Goal: Information Seeking & Learning: Learn about a topic

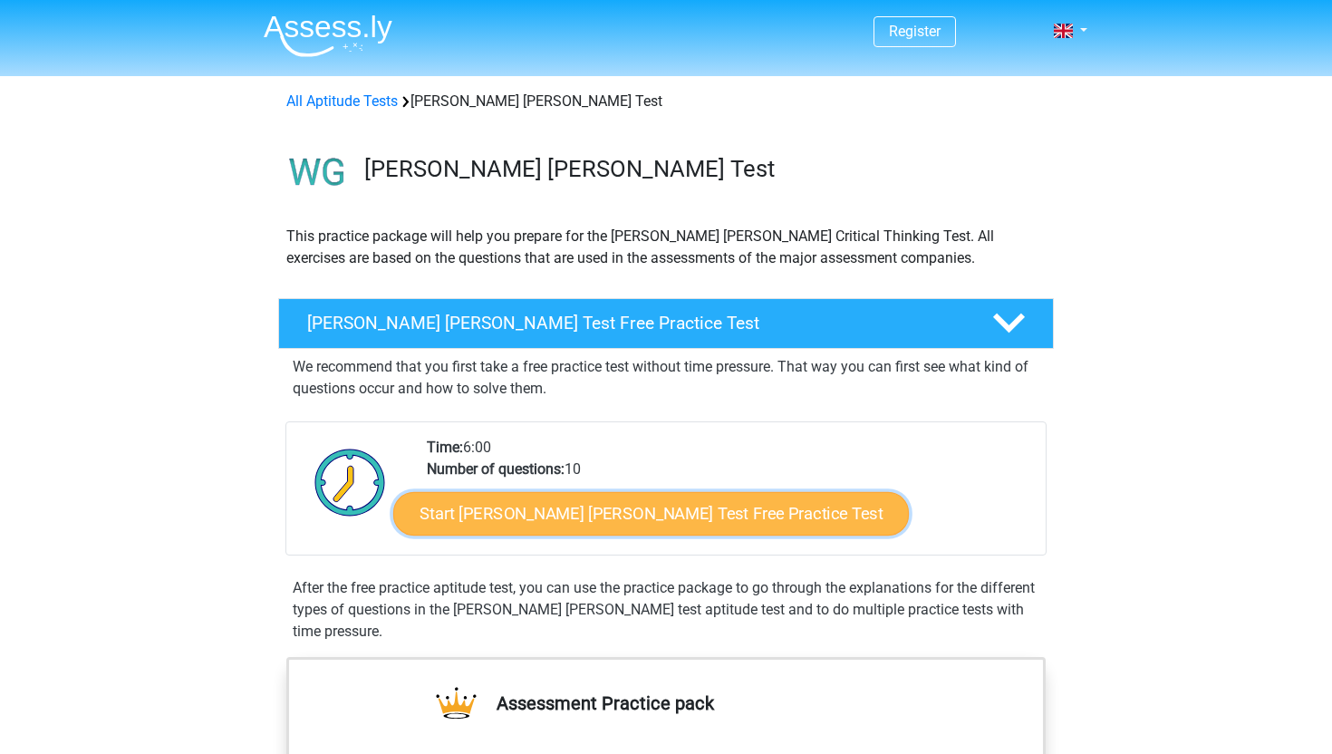
click at [495, 516] on link "Start Watson Glaser Test Free Practice Test" at bounding box center [651, 513] width 516 height 43
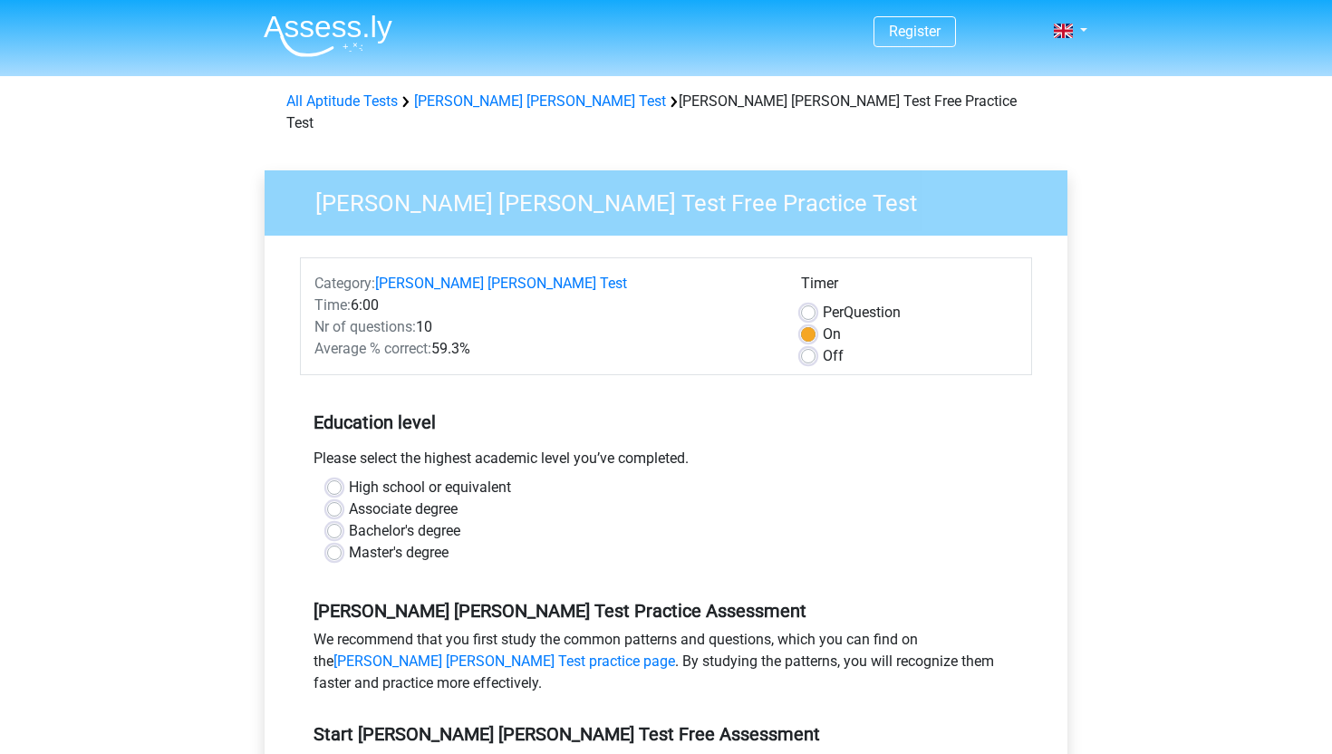
click at [349, 520] on label "Bachelor's degree" at bounding box center [404, 531] width 111 height 22
click at [337, 520] on input "Bachelor's degree" at bounding box center [334, 529] width 14 height 18
radio input "true"
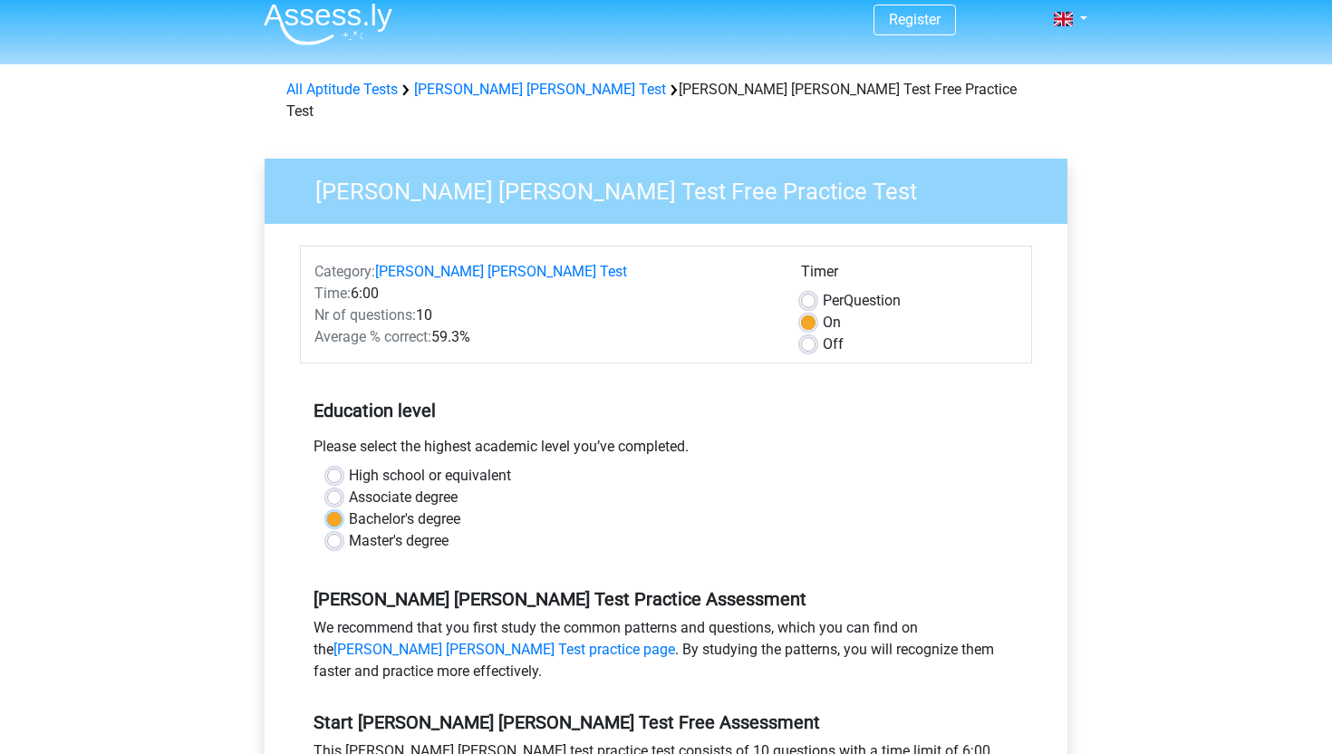
scroll to position [18, 0]
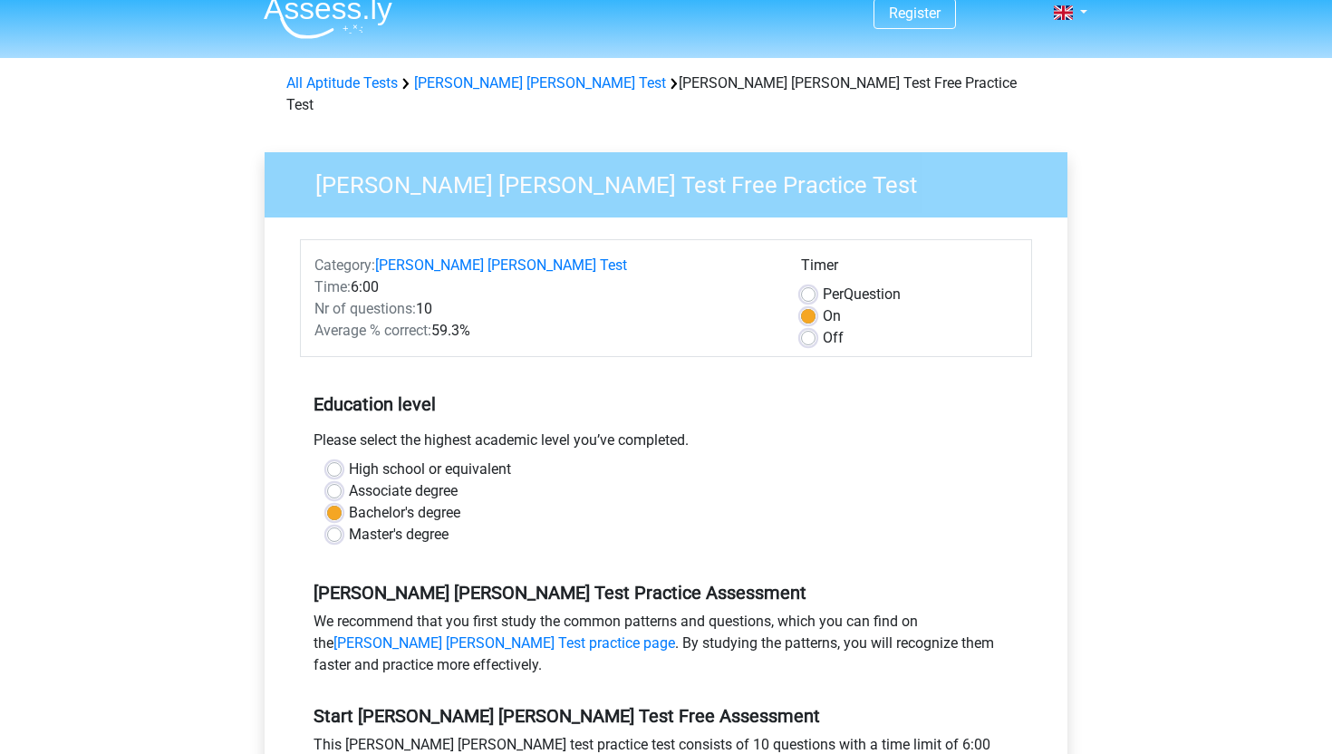
click at [823, 327] on label "Off" at bounding box center [833, 338] width 21 height 22
click at [805, 327] on input "Off" at bounding box center [808, 336] width 14 height 18
radio input "true"
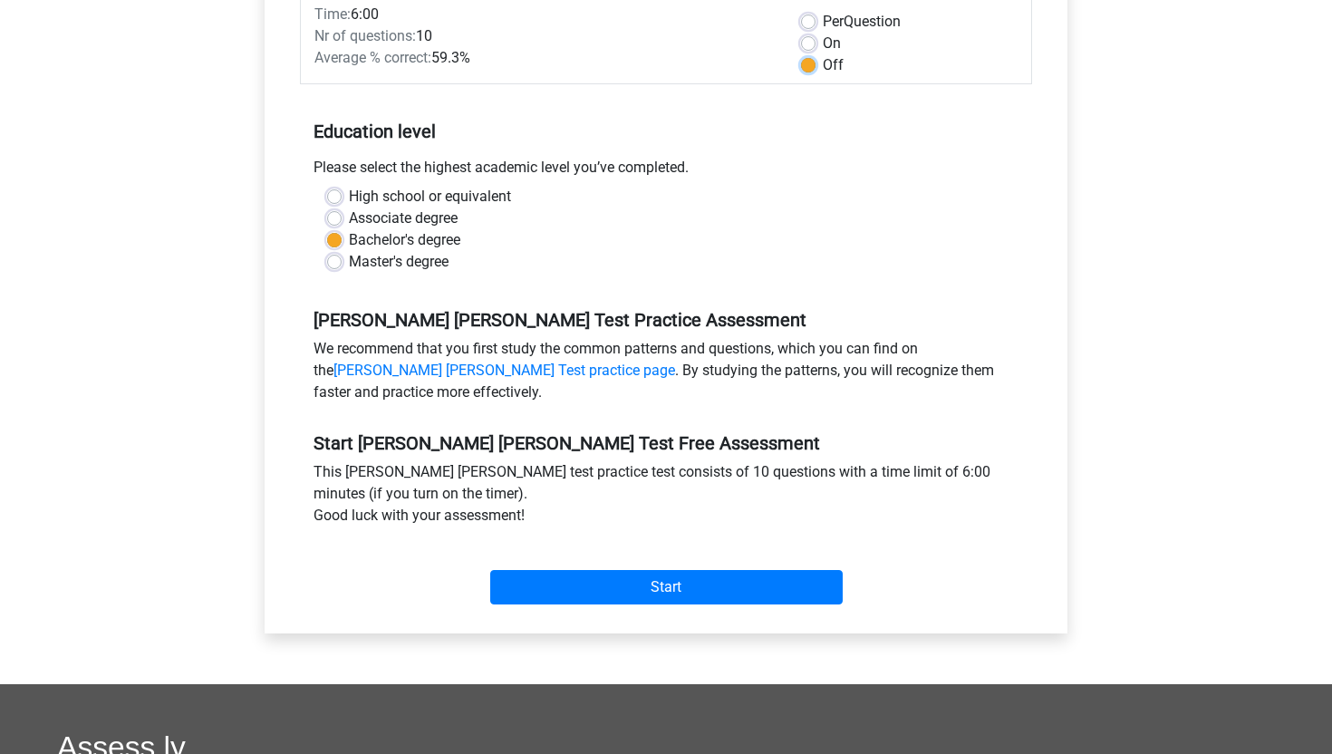
scroll to position [296, 0]
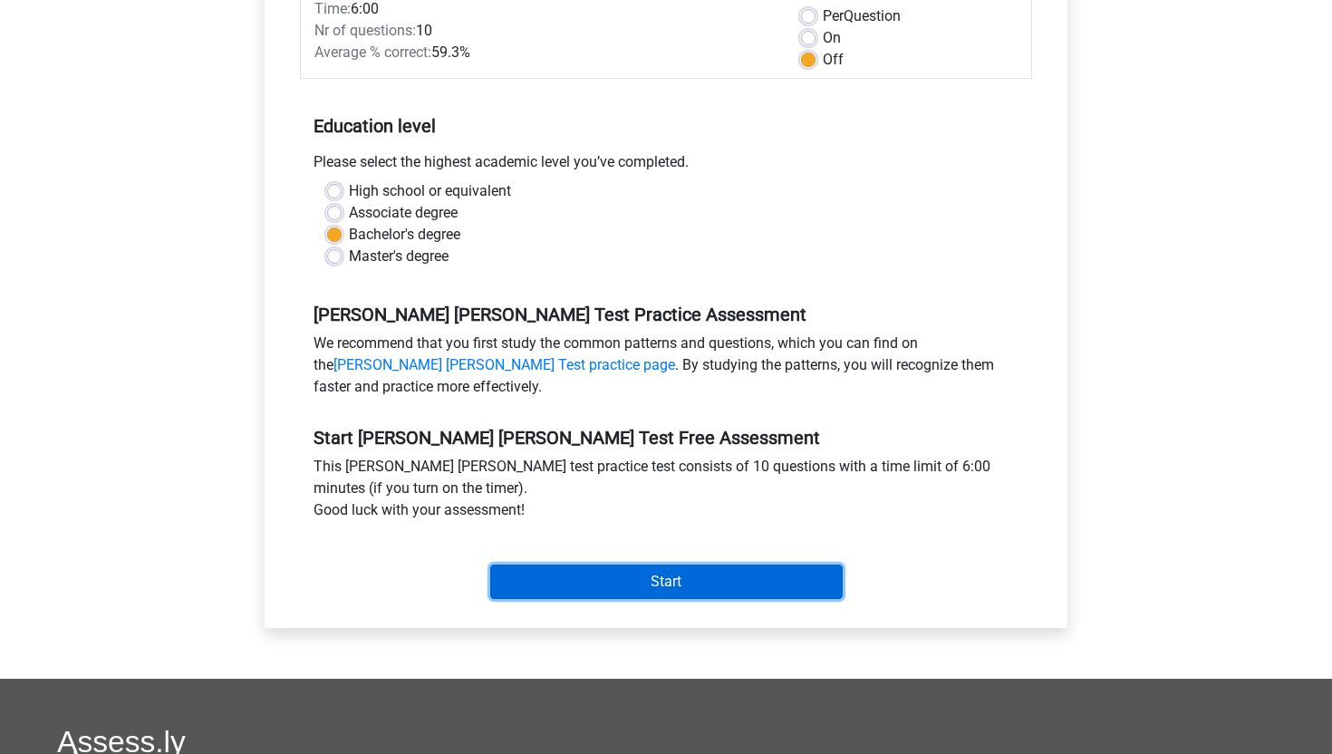
click at [639, 565] on input "Start" at bounding box center [666, 582] width 352 height 34
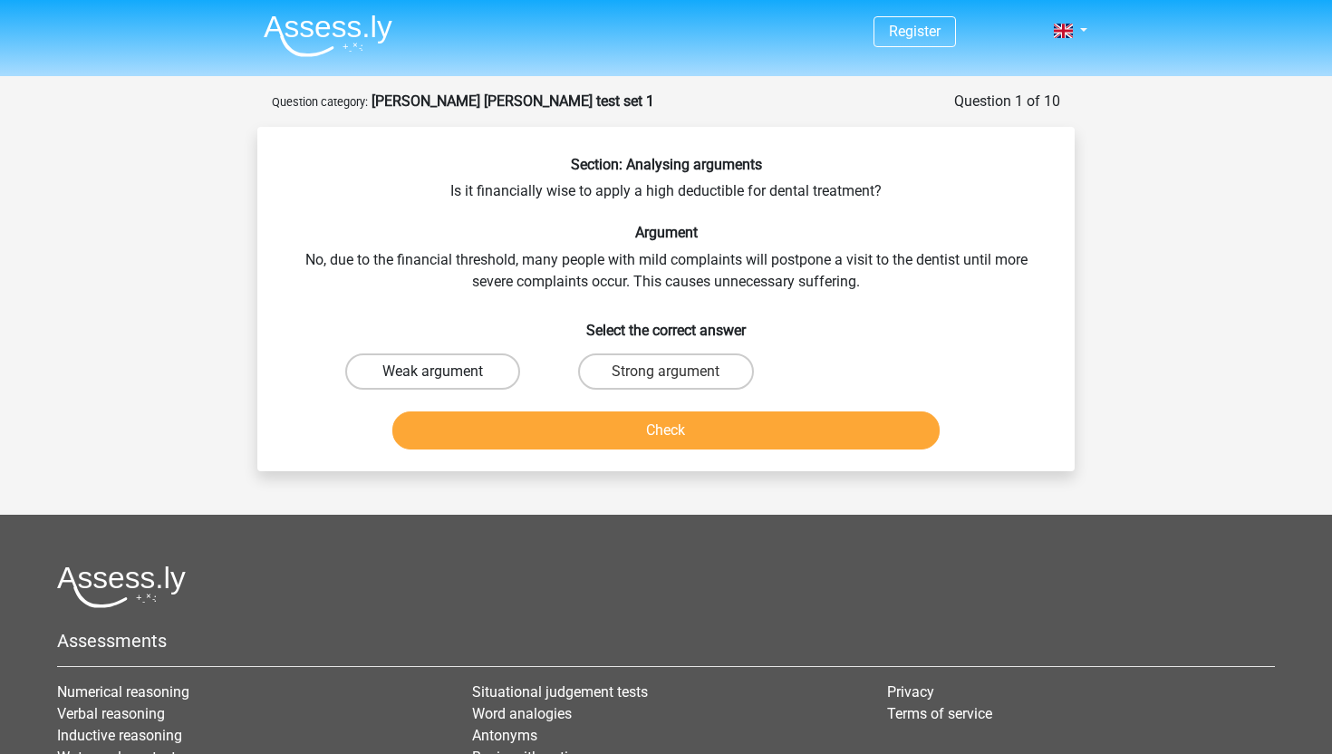
click at [476, 375] on label "Weak argument" at bounding box center [432, 371] width 175 height 36
click at [445, 375] on input "Weak argument" at bounding box center [439, 378] width 12 height 12
radio input "true"
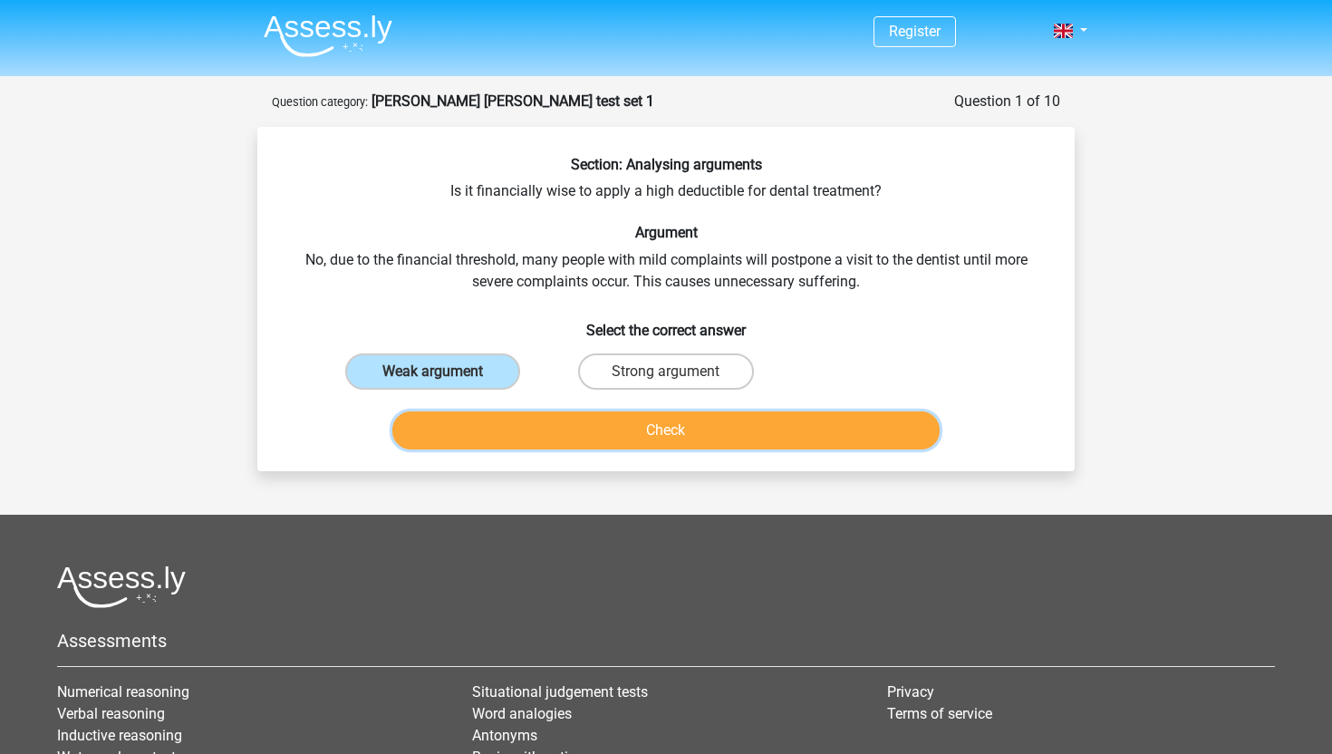
click at [603, 431] on button "Check" at bounding box center [666, 430] width 548 height 38
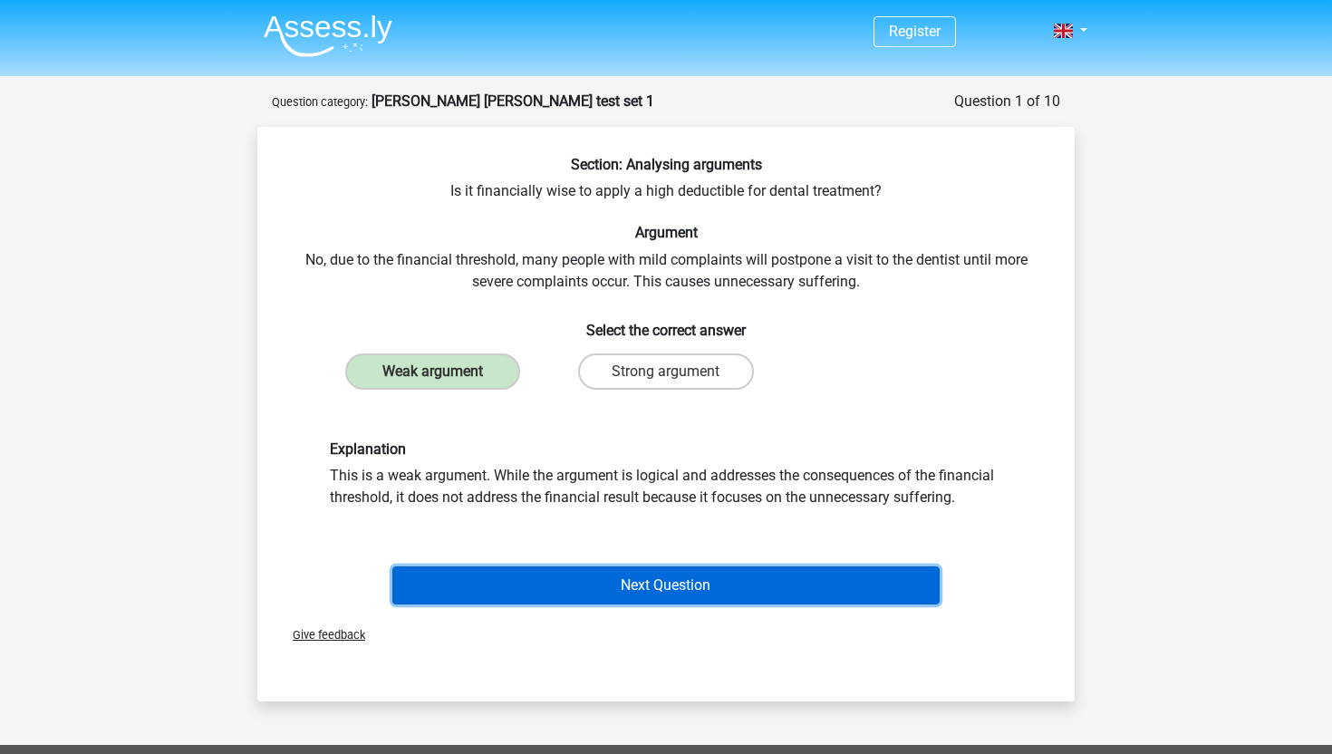
click at [626, 590] on button "Next Question" at bounding box center [666, 585] width 548 height 38
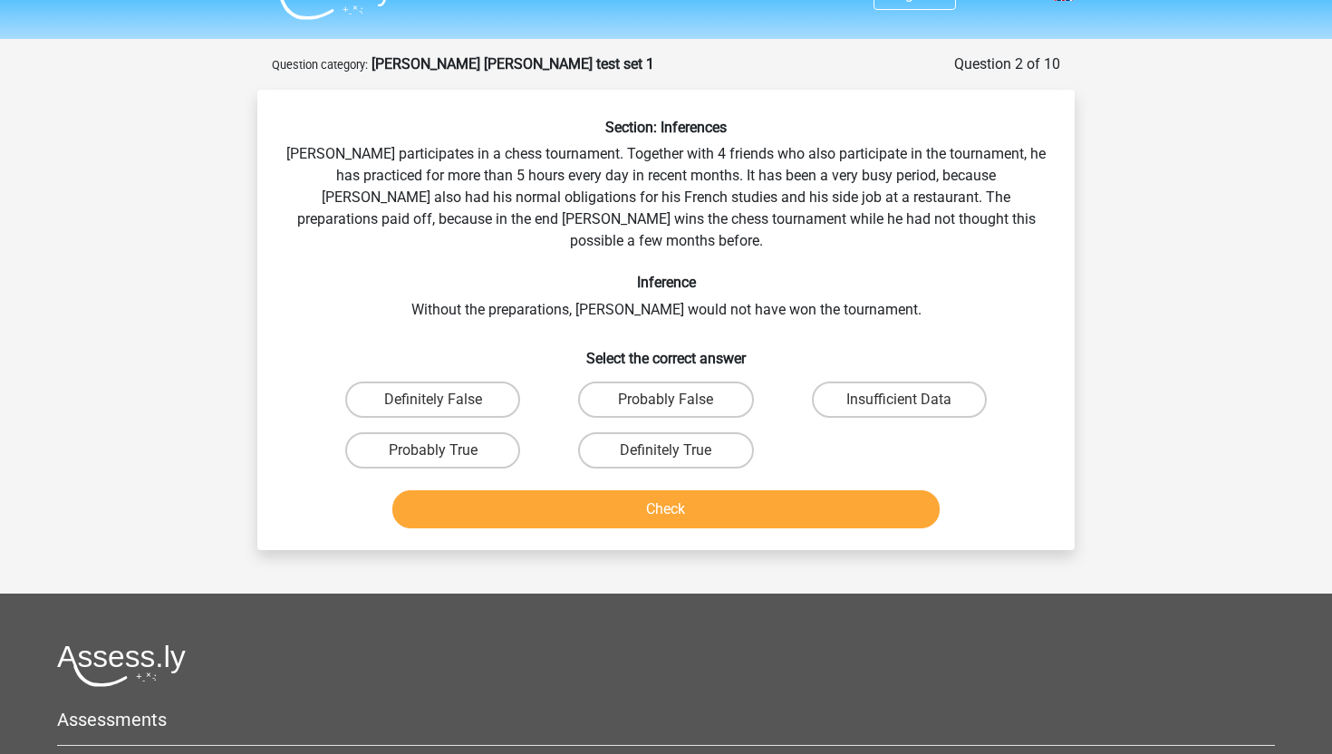
scroll to position [14, 0]
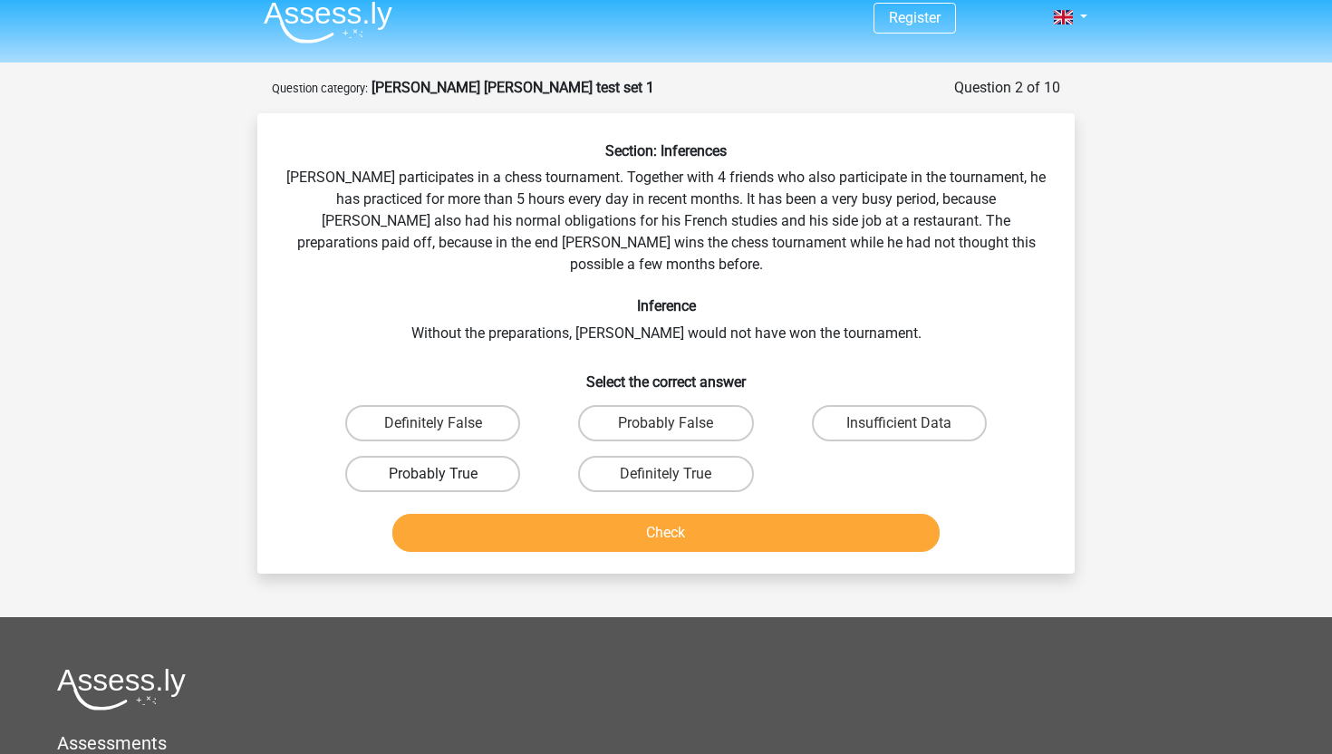
click at [448, 456] on label "Probably True" at bounding box center [432, 474] width 175 height 36
click at [445, 474] on input "Probably True" at bounding box center [439, 480] width 12 height 12
radio input "true"
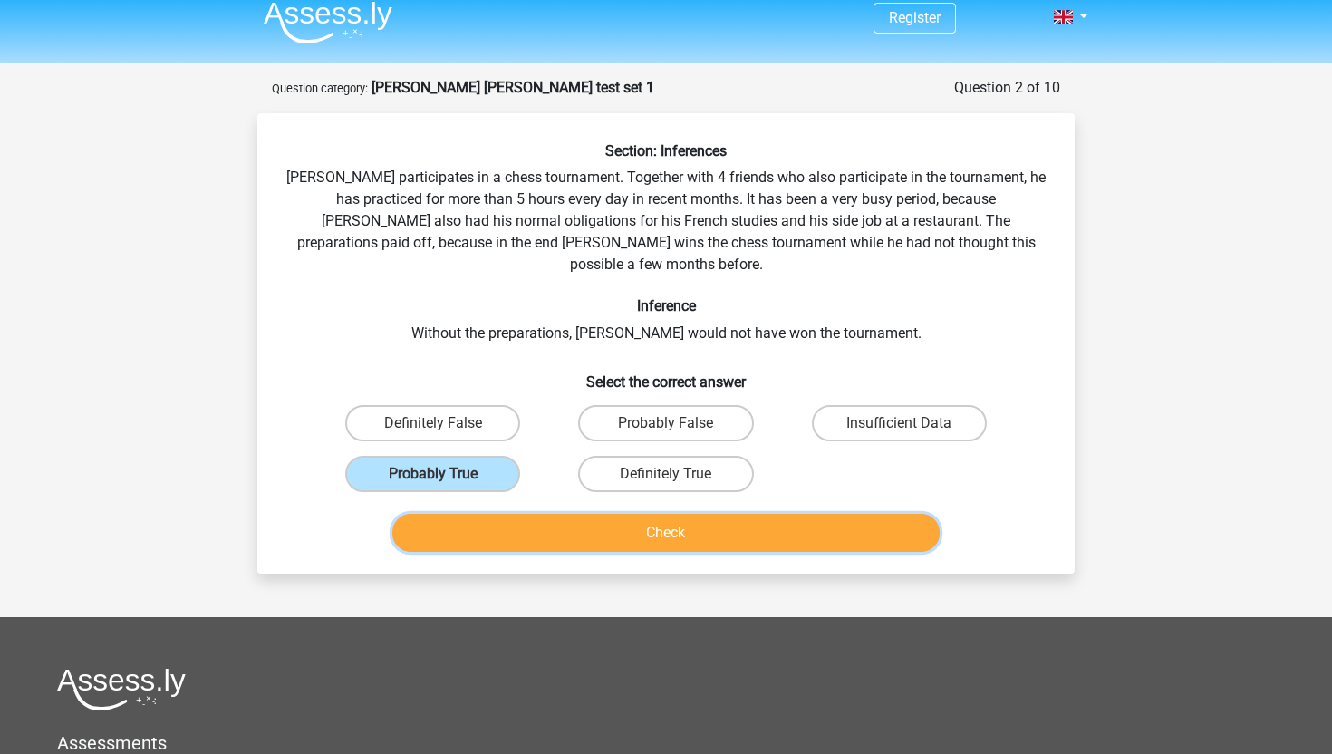
click at [617, 514] on button "Check" at bounding box center [666, 533] width 548 height 38
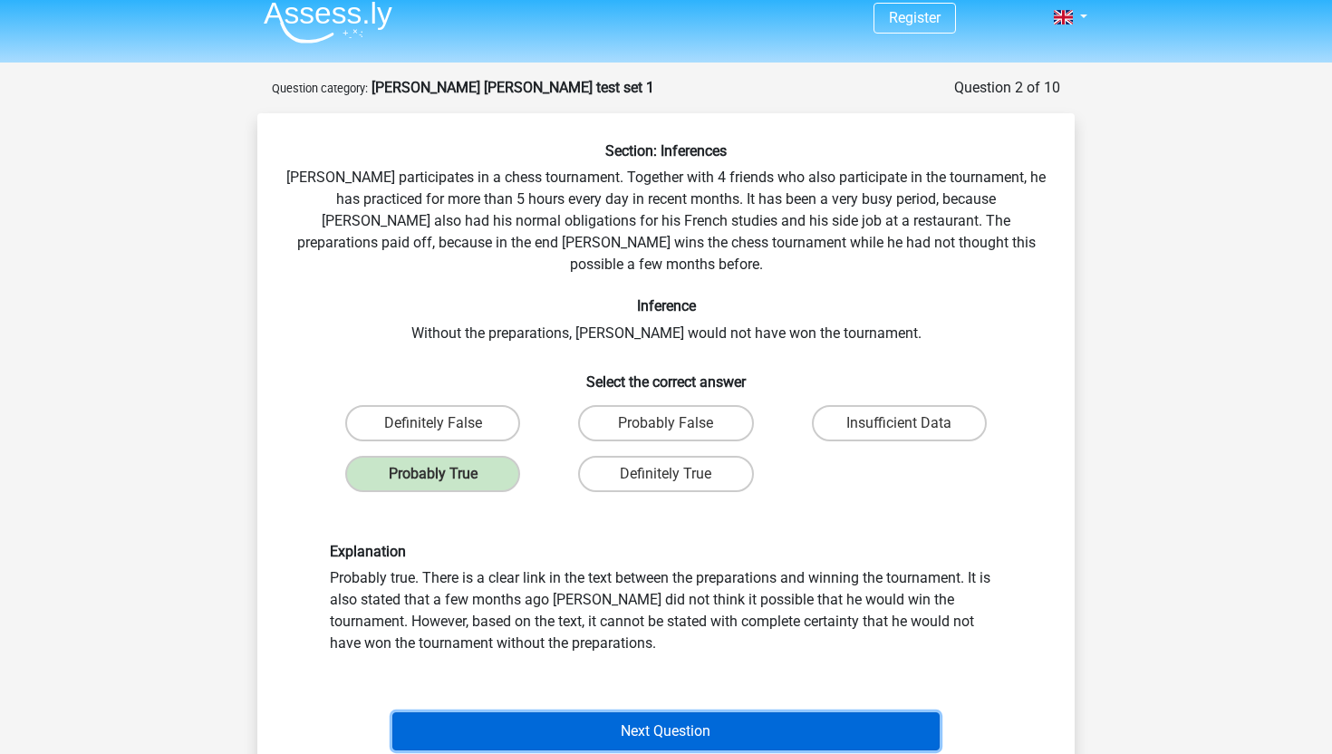
click at [621, 712] on button "Next Question" at bounding box center [666, 731] width 548 height 38
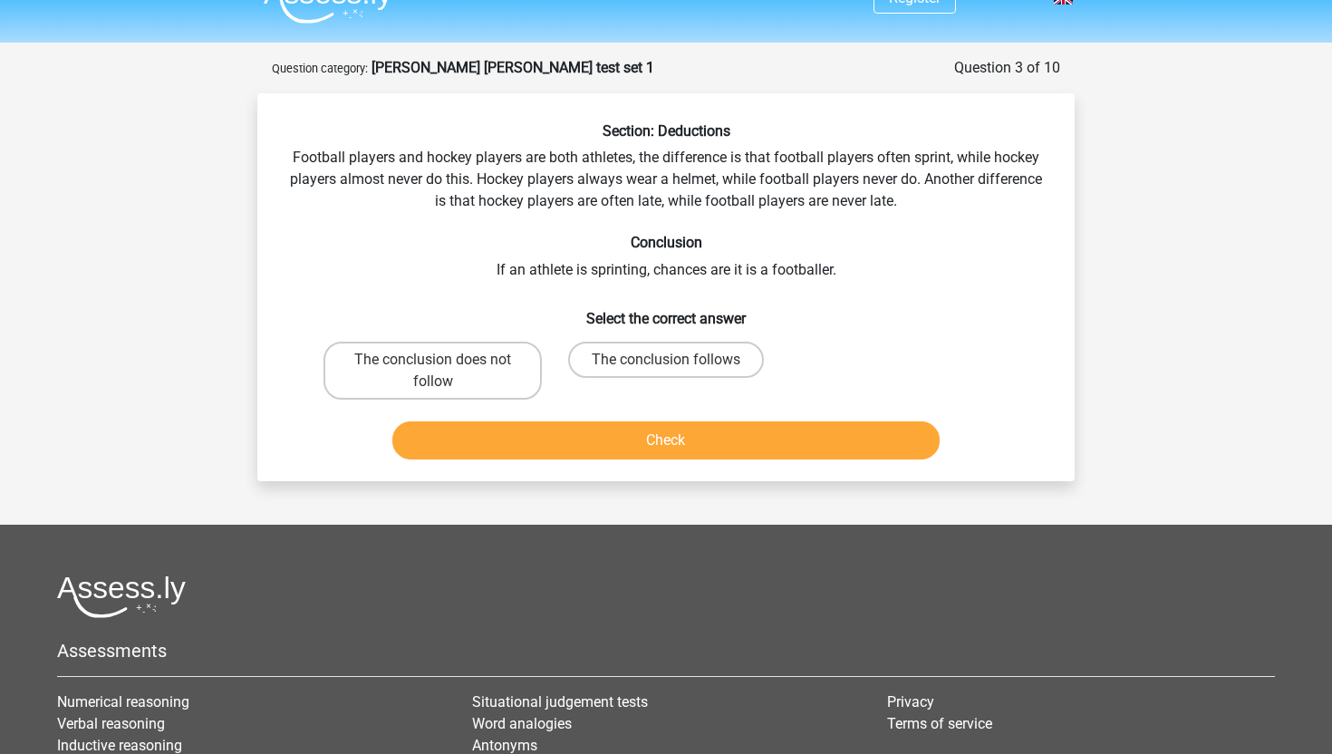
scroll to position [0, 0]
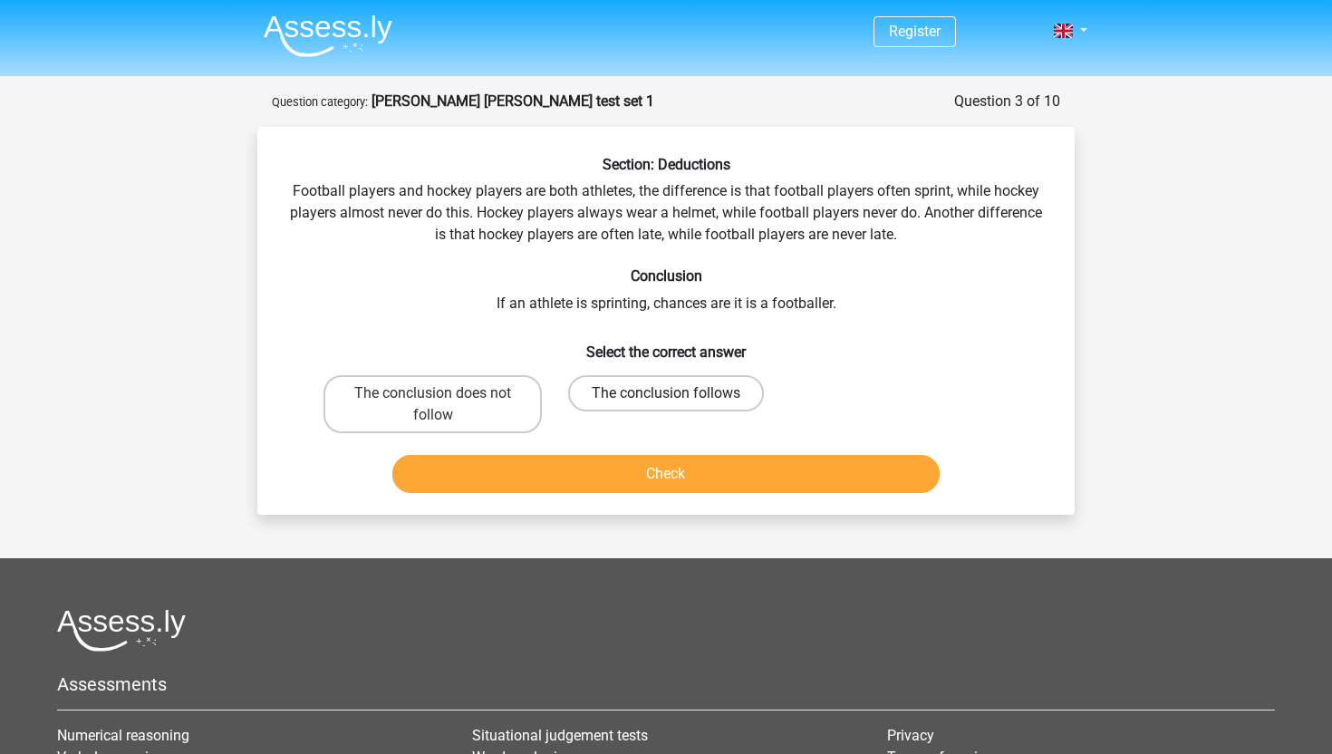
click at [716, 383] on label "The conclusion follows" at bounding box center [666, 393] width 196 height 36
click at [678, 393] on input "The conclusion follows" at bounding box center [672, 399] width 12 height 12
radio input "true"
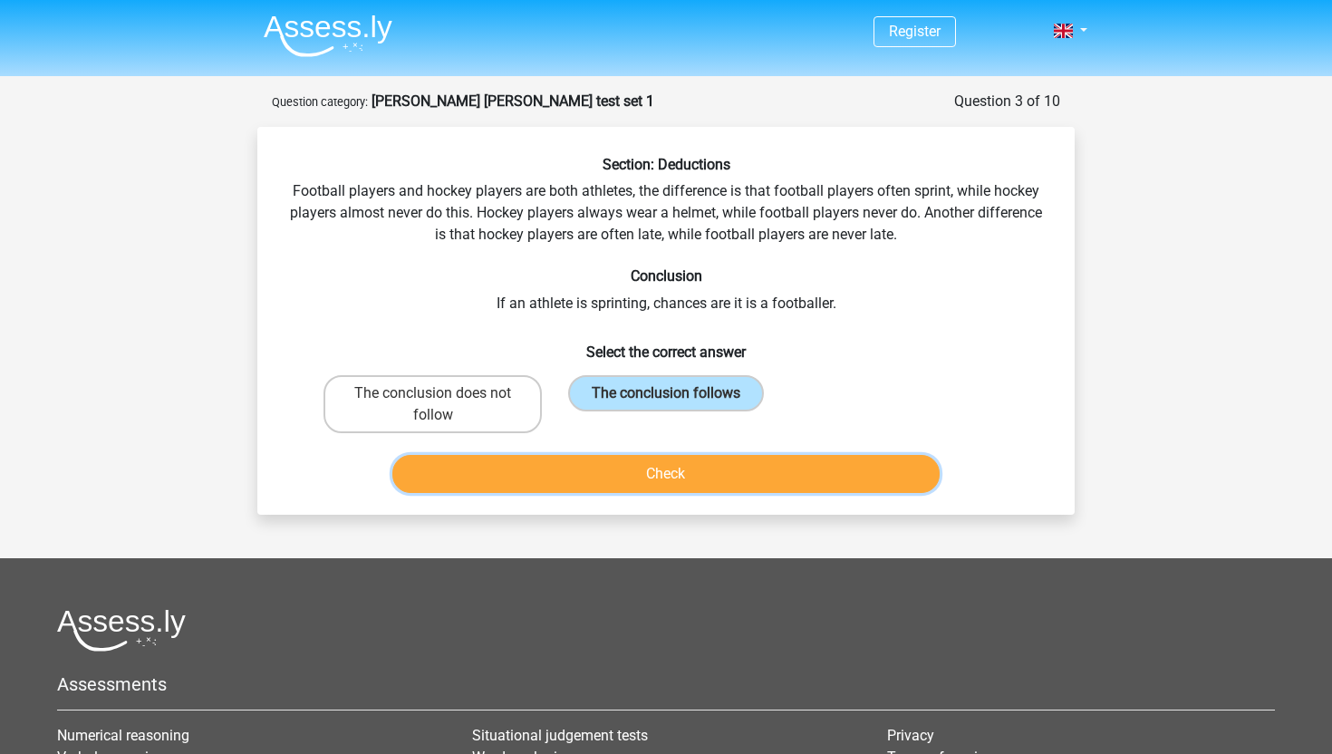
click at [681, 473] on button "Check" at bounding box center [666, 474] width 548 height 38
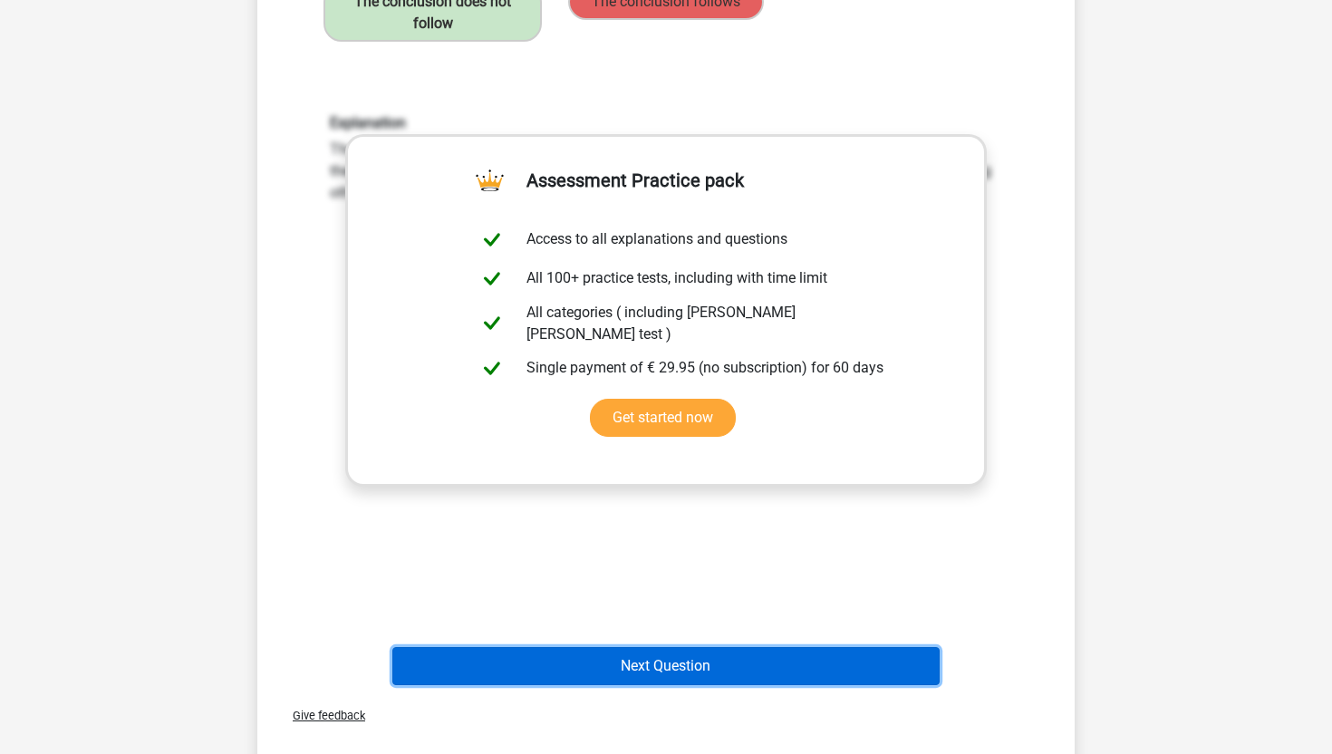
click at [673, 658] on button "Next Question" at bounding box center [666, 666] width 548 height 38
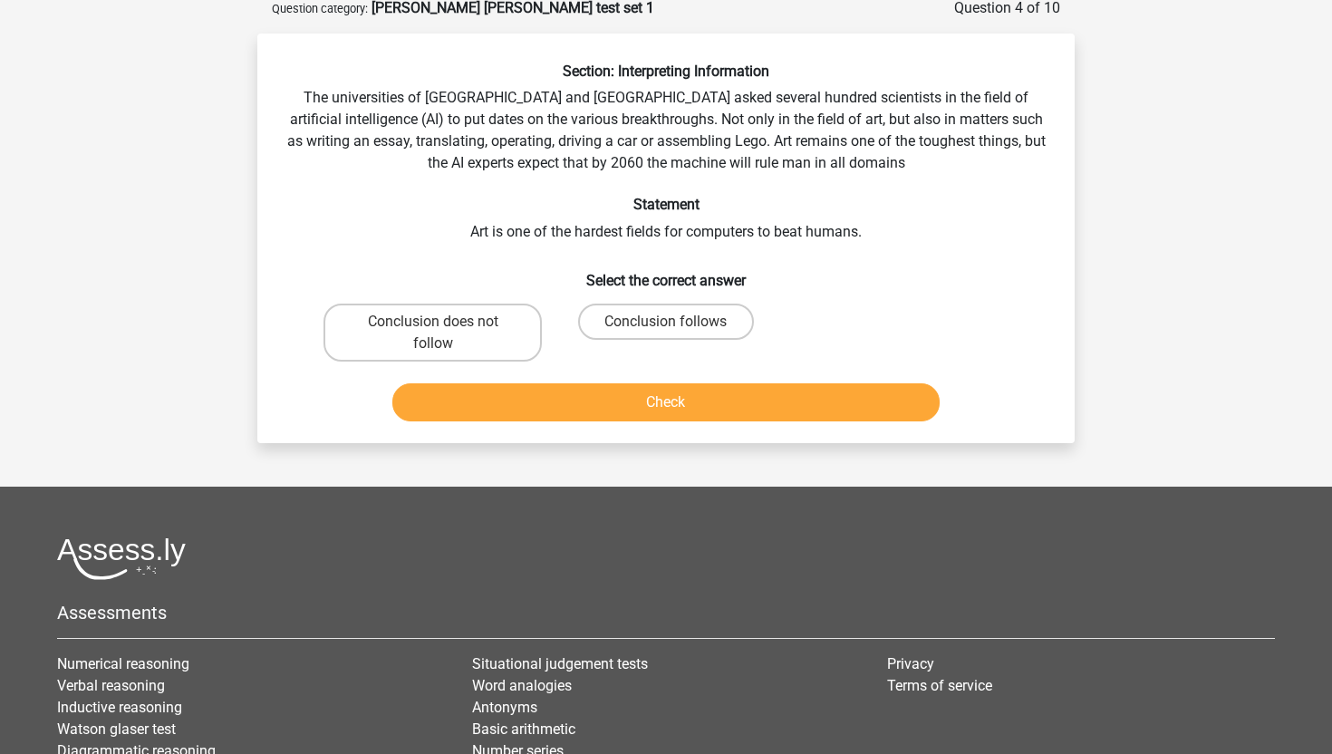
scroll to position [91, 0]
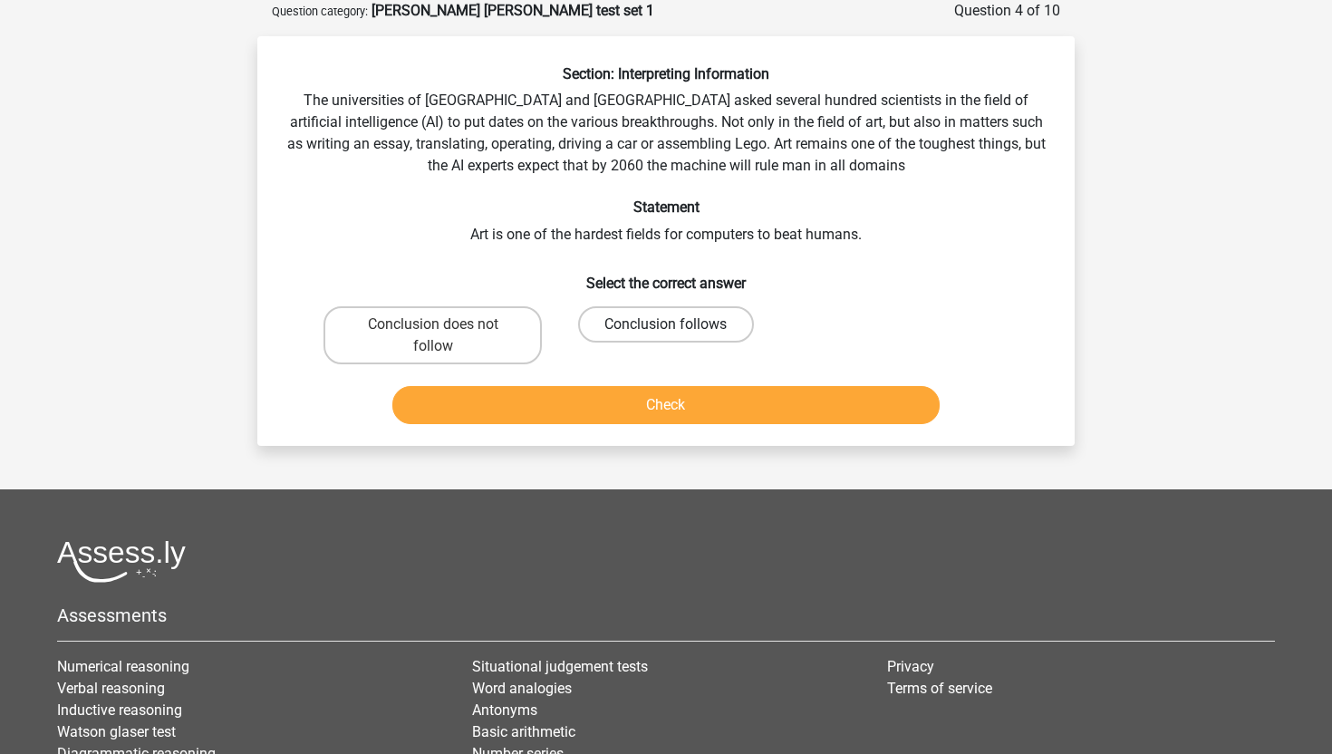
click at [648, 319] on label "Conclusion follows" at bounding box center [665, 324] width 175 height 36
click at [666, 324] on input "Conclusion follows" at bounding box center [672, 330] width 12 height 12
radio input "true"
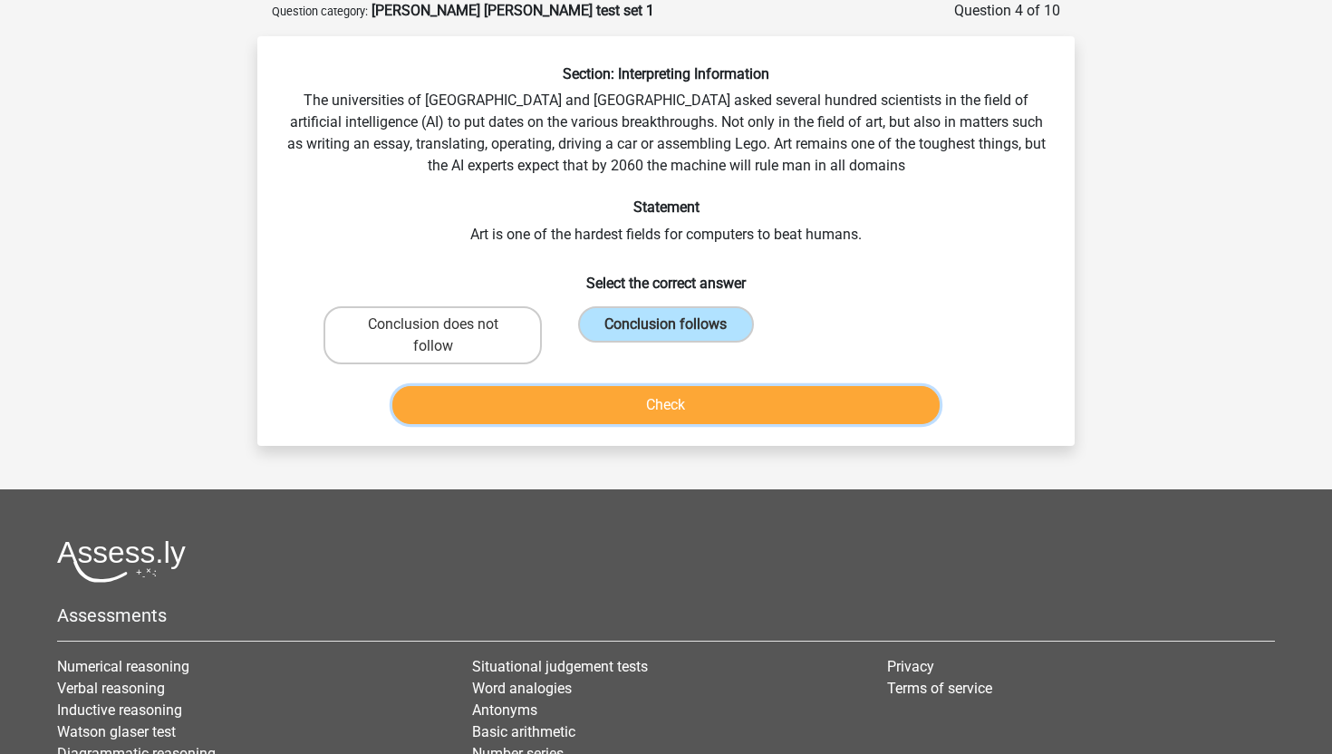
click at [643, 408] on button "Check" at bounding box center [666, 405] width 548 height 38
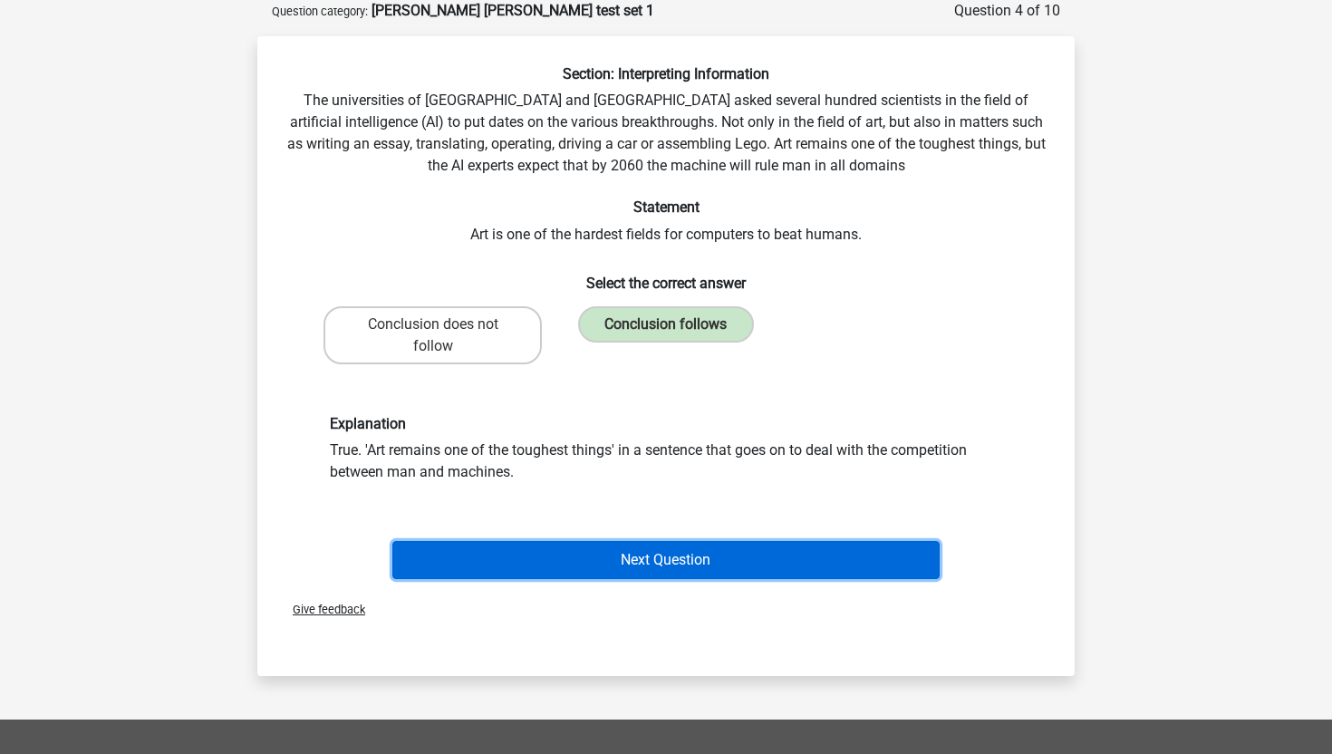
click at [687, 572] on button "Next Question" at bounding box center [666, 560] width 548 height 38
click at [651, 563] on button "Next Question" at bounding box center [666, 560] width 548 height 38
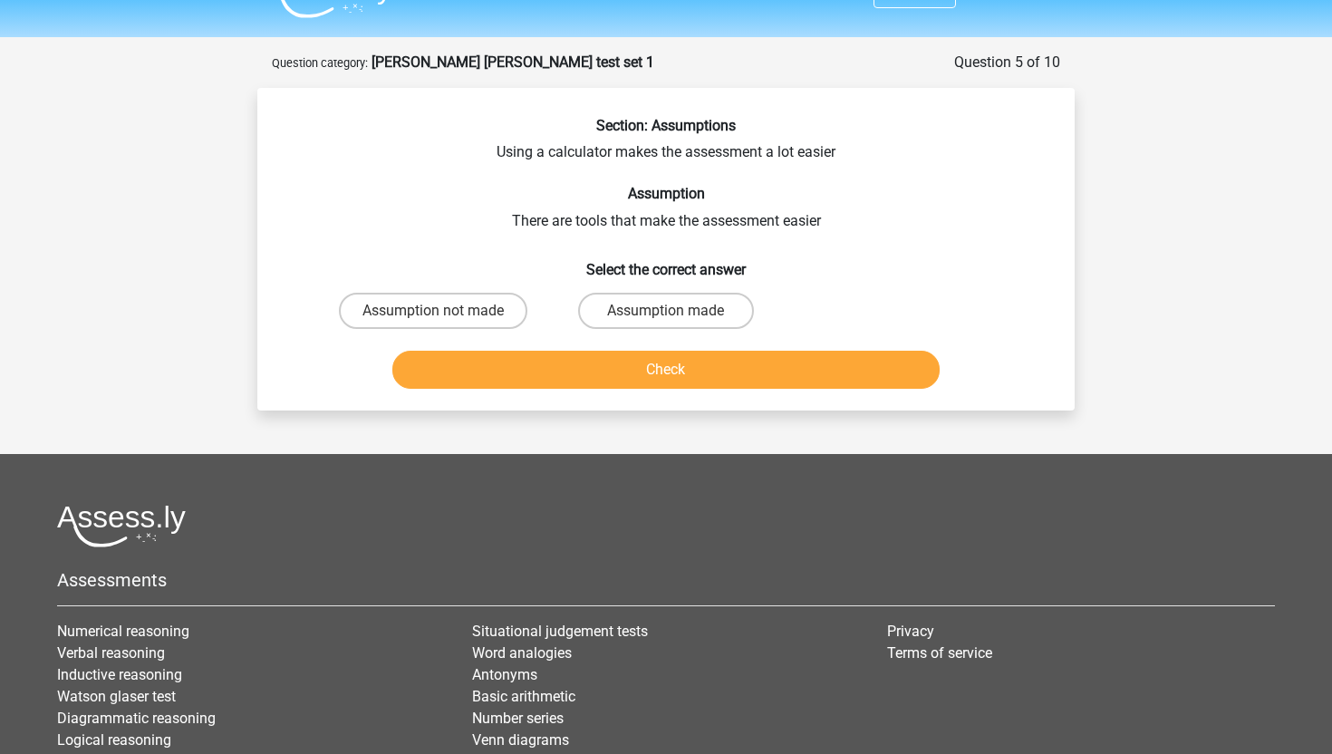
scroll to position [0, 0]
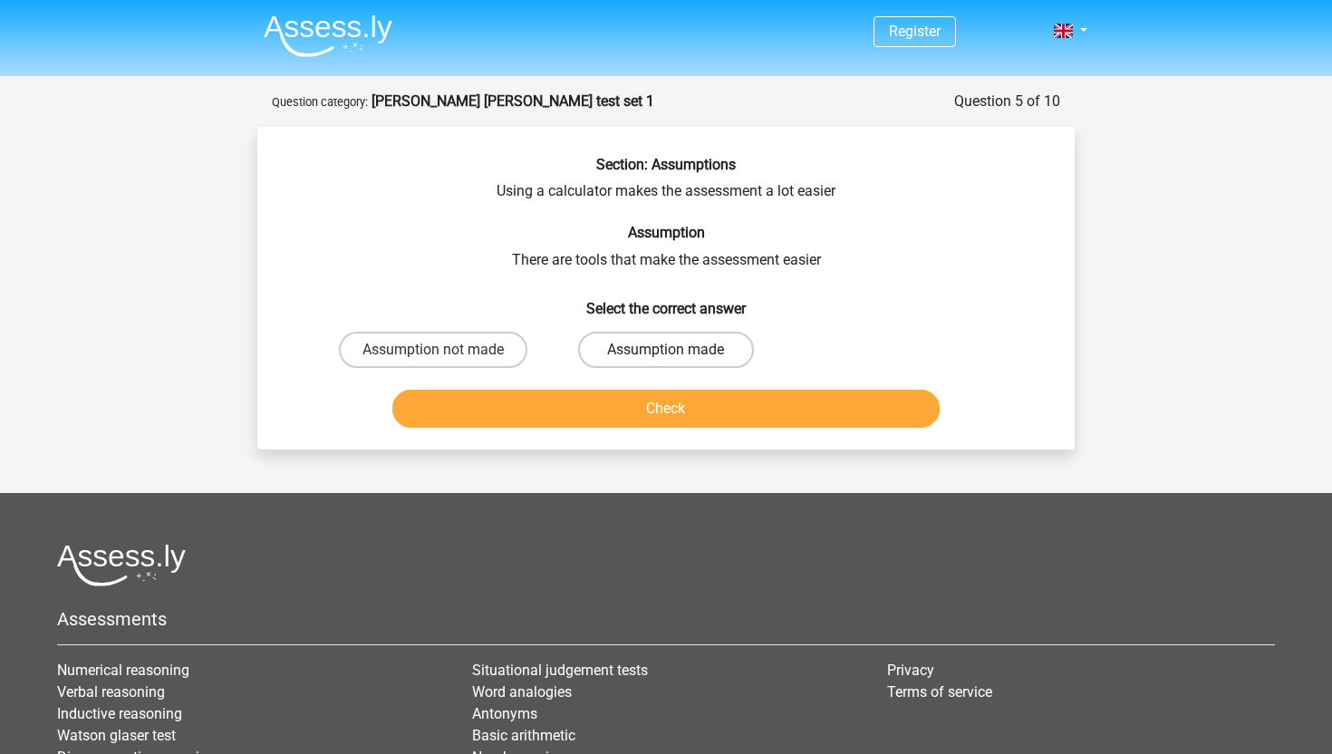
click at [661, 352] on label "Assumption made" at bounding box center [665, 350] width 175 height 36
click at [666, 352] on input "Assumption made" at bounding box center [672, 356] width 12 height 12
radio input "true"
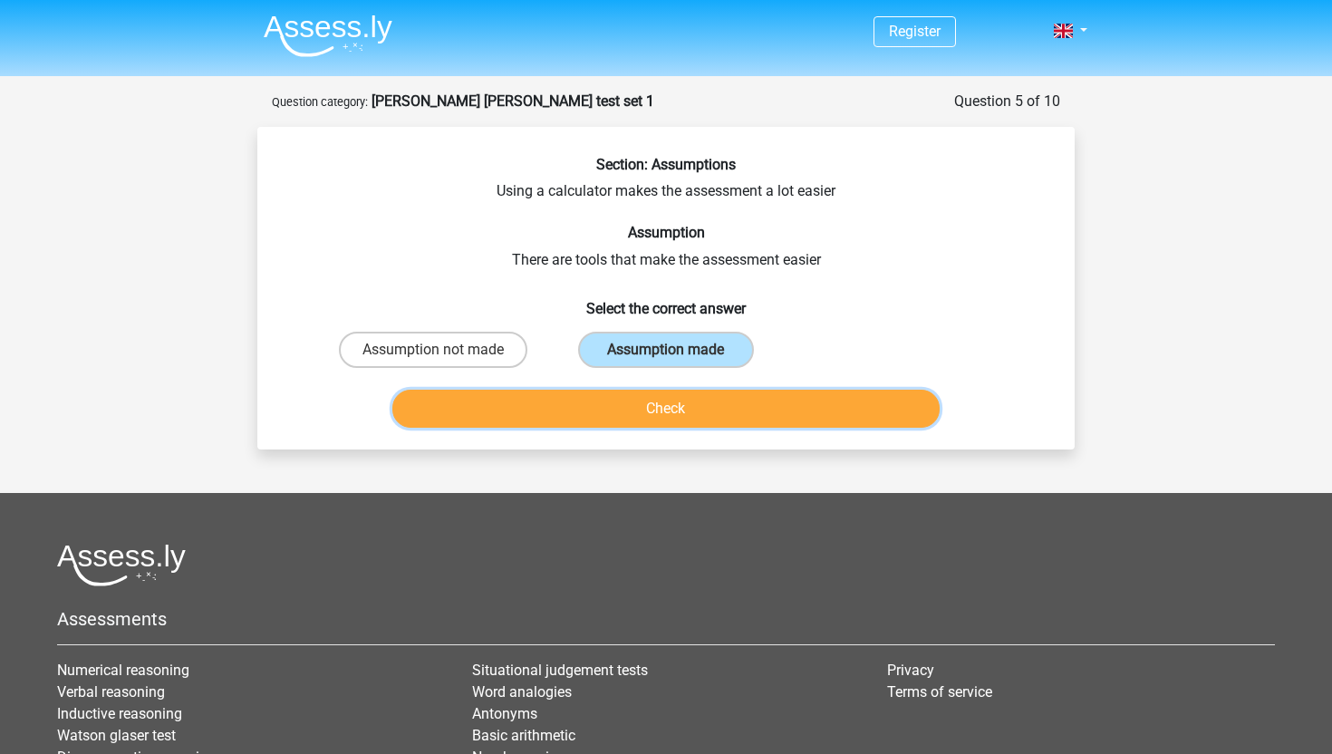
click at [672, 409] on button "Check" at bounding box center [666, 409] width 548 height 38
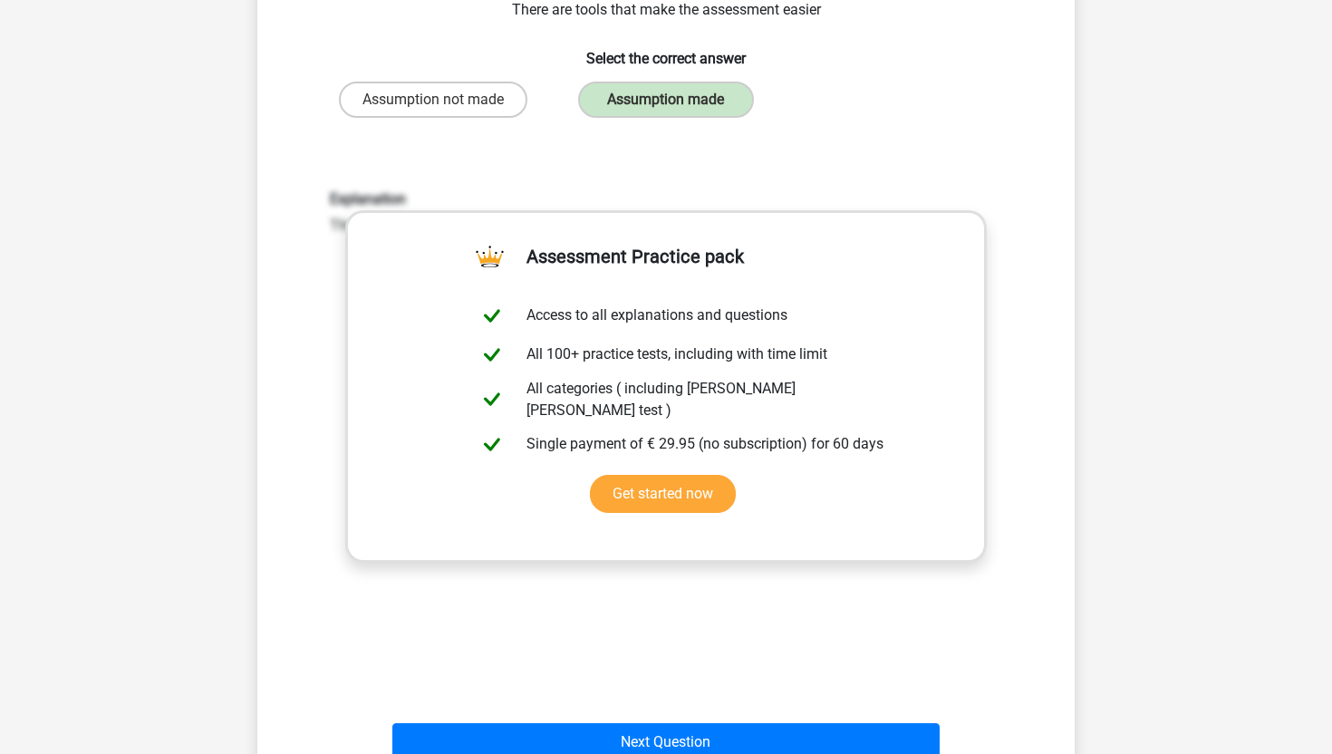
scroll to position [375, 0]
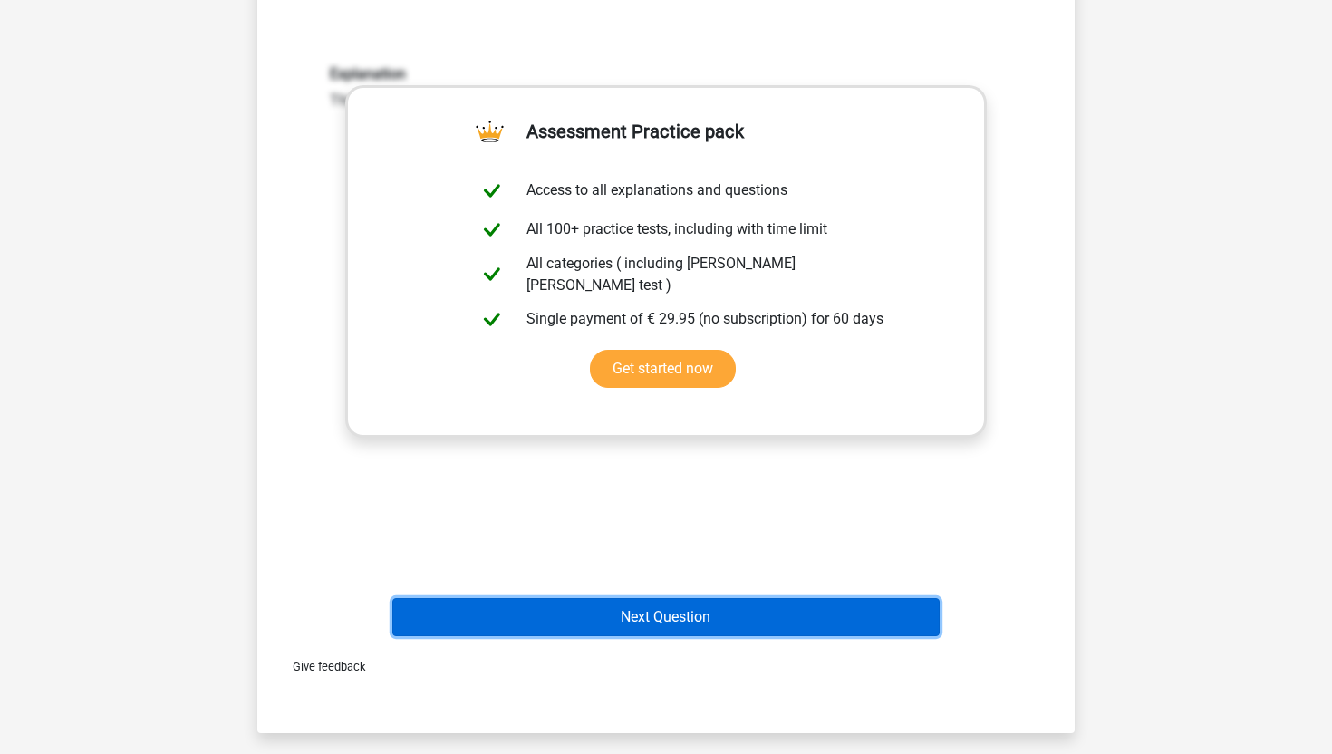
click at [656, 614] on button "Next Question" at bounding box center [666, 617] width 548 height 38
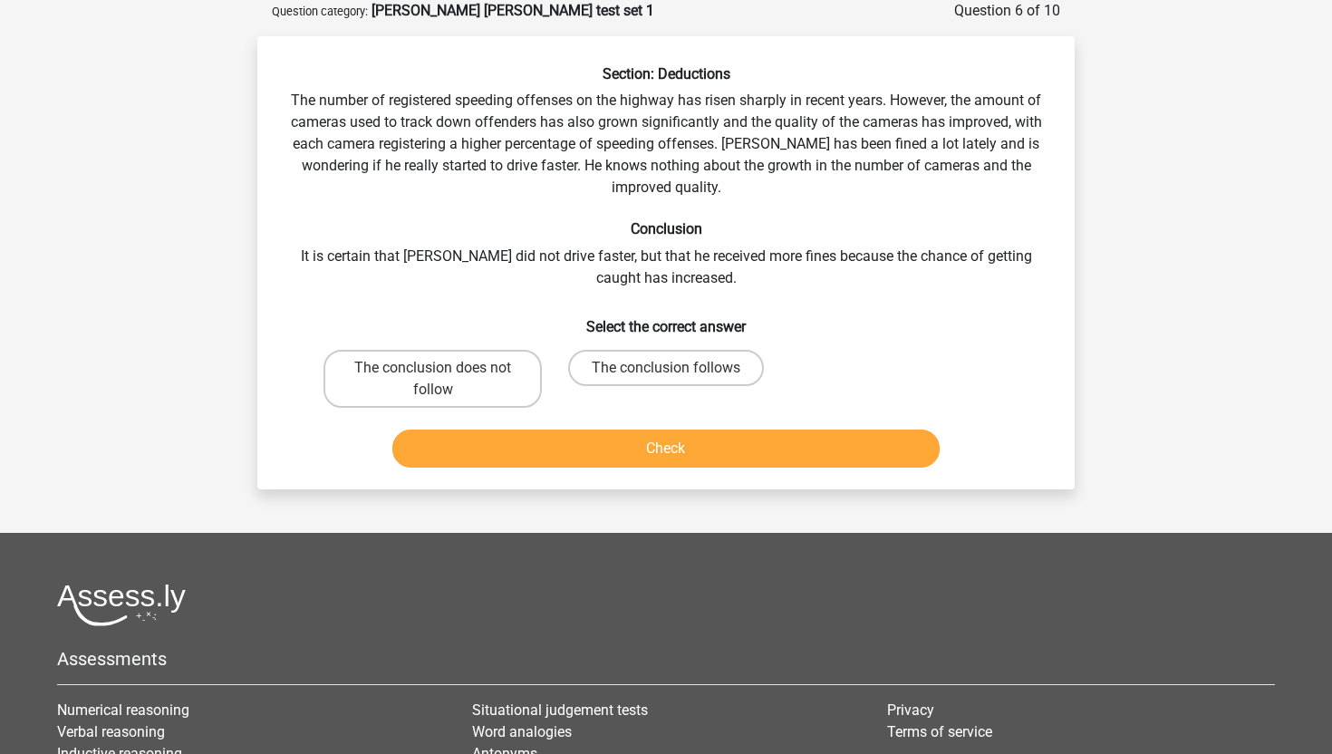
scroll to position [91, 0]
click at [486, 374] on label "The conclusion does not follow" at bounding box center [432, 379] width 218 height 58
click at [445, 374] on input "The conclusion does not follow" at bounding box center [439, 374] width 12 height 12
radio input "true"
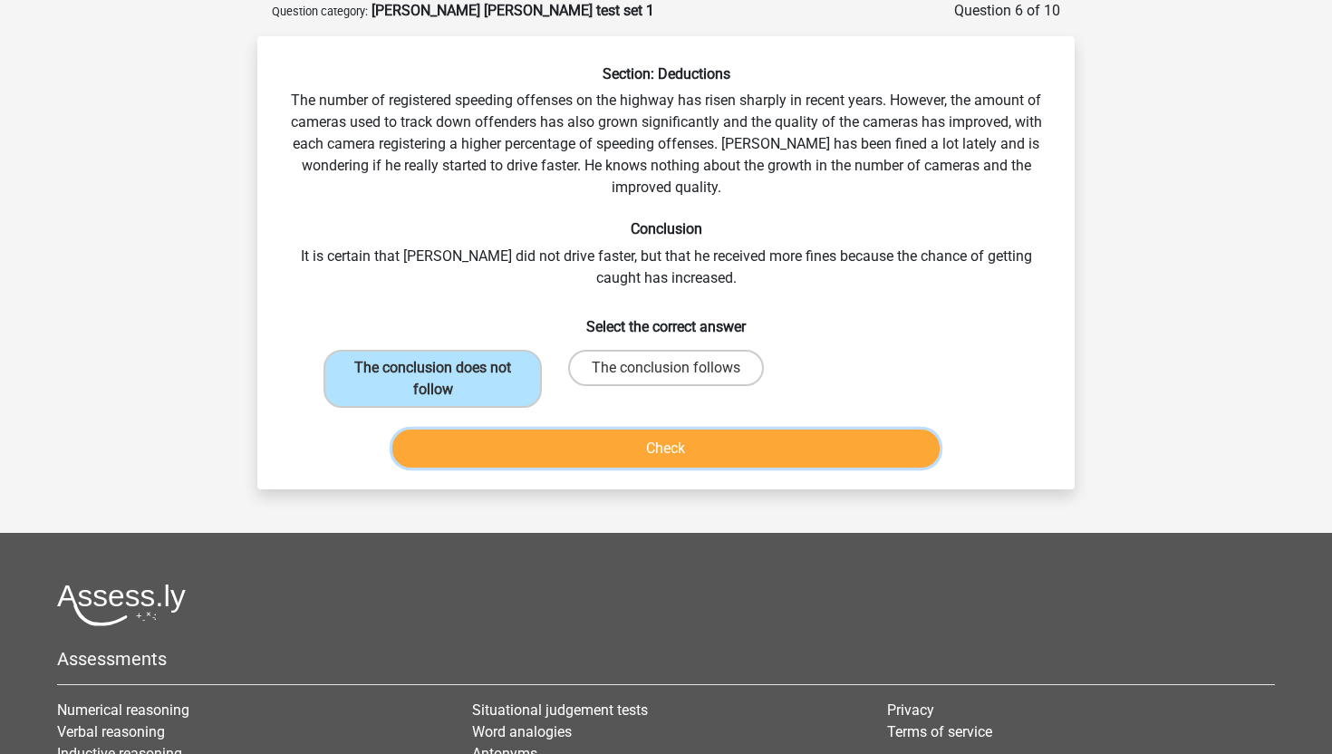
click at [602, 453] on button "Check" at bounding box center [666, 449] width 548 height 38
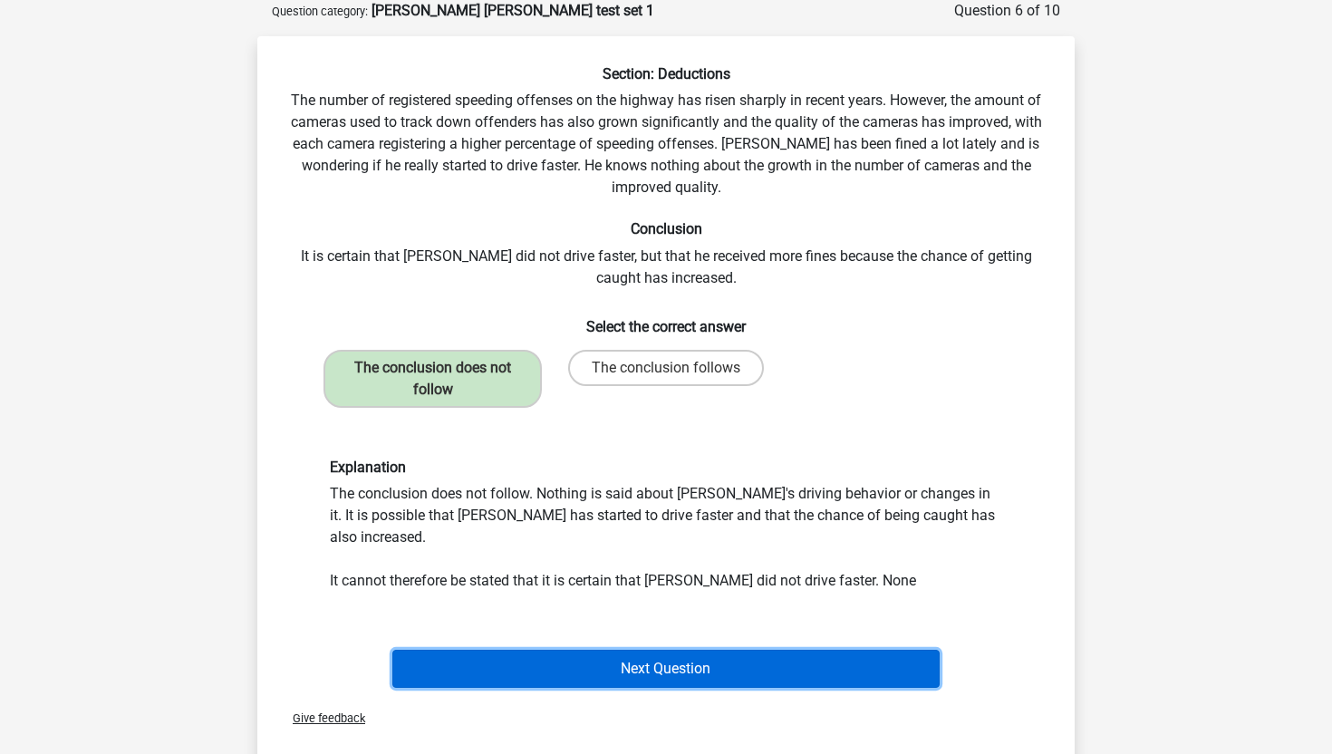
click at [603, 650] on button "Next Question" at bounding box center [666, 669] width 548 height 38
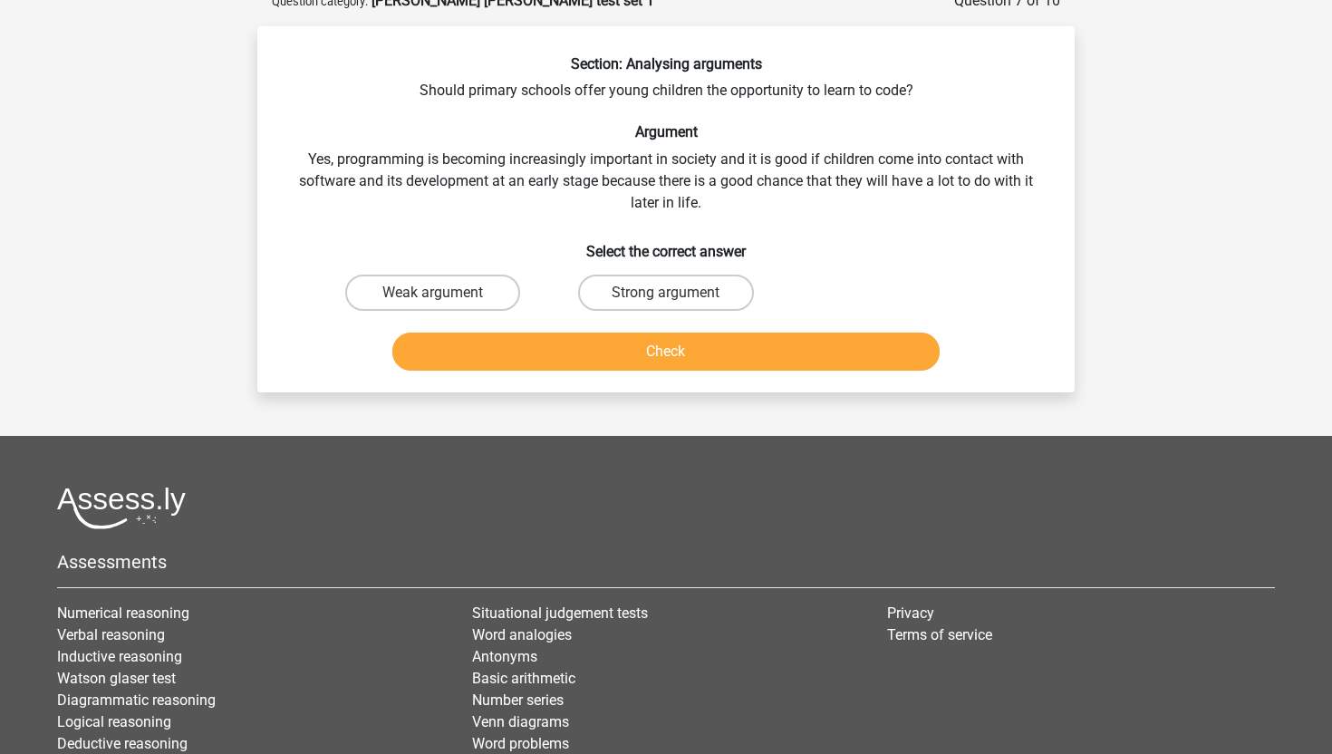
scroll to position [0, 0]
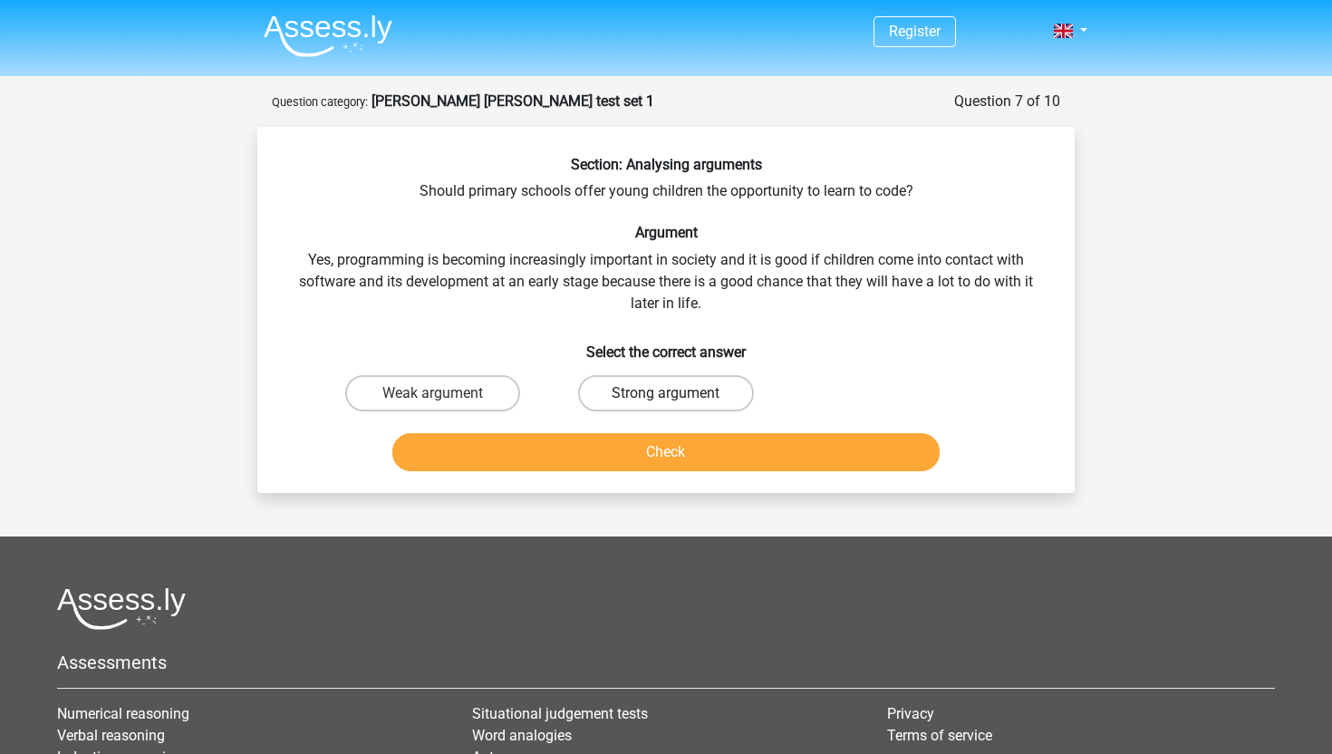
click at [632, 392] on label "Strong argument" at bounding box center [665, 393] width 175 height 36
click at [666, 393] on input "Strong argument" at bounding box center [672, 399] width 12 height 12
radio input "true"
click at [633, 451] on button "Check" at bounding box center [666, 452] width 548 height 38
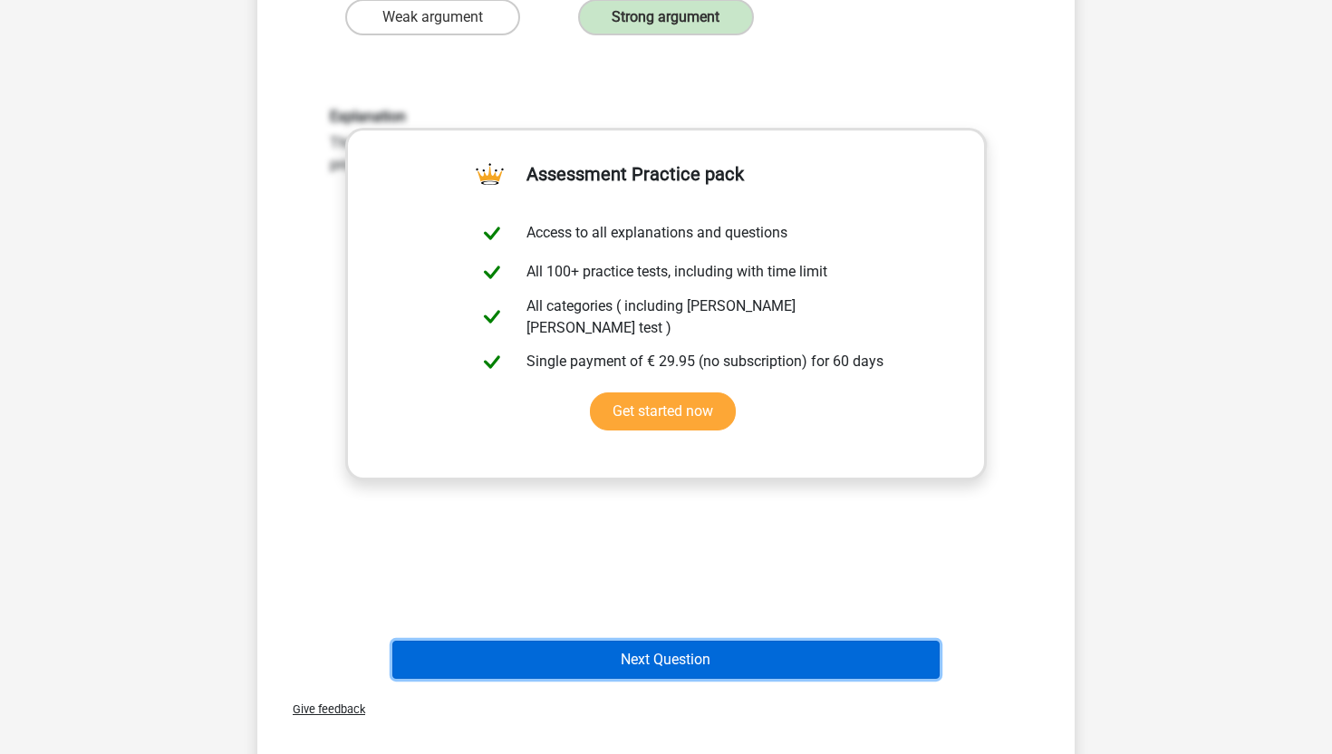
click at [643, 661] on button "Next Question" at bounding box center [666, 660] width 548 height 38
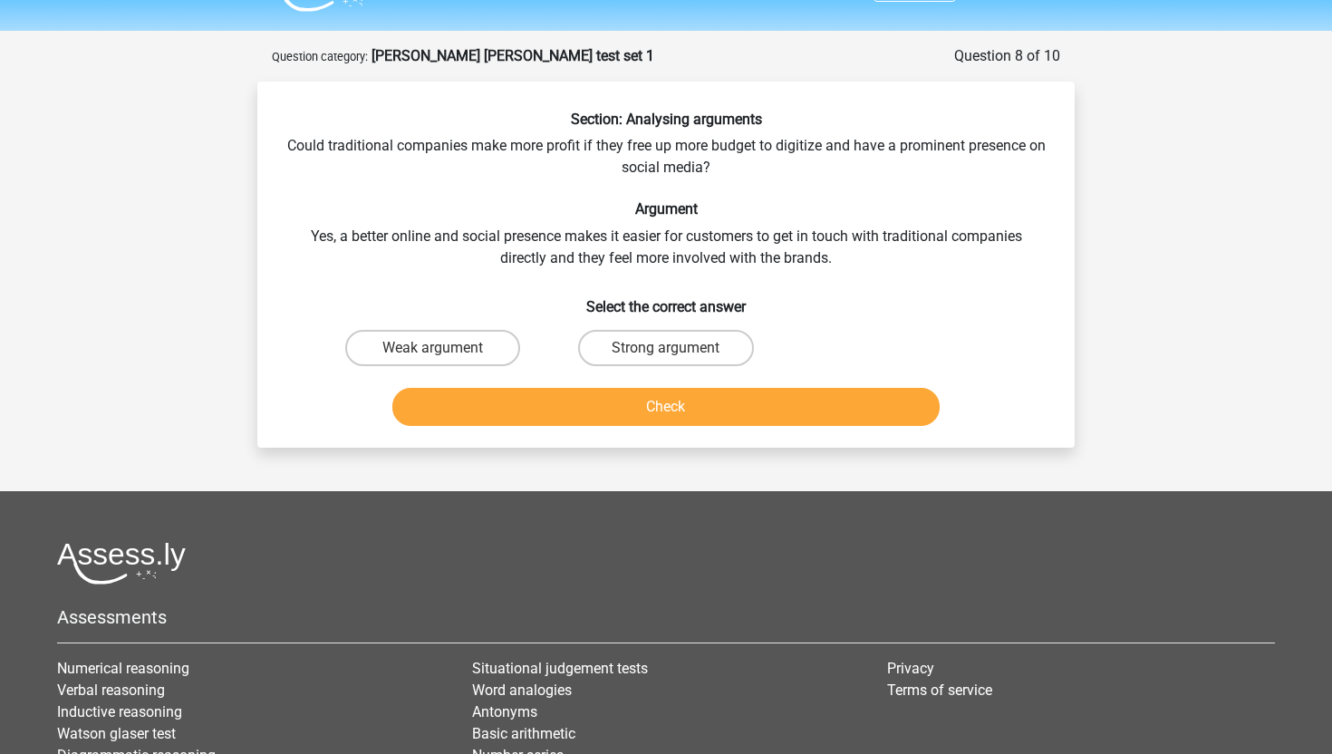
scroll to position [54, 0]
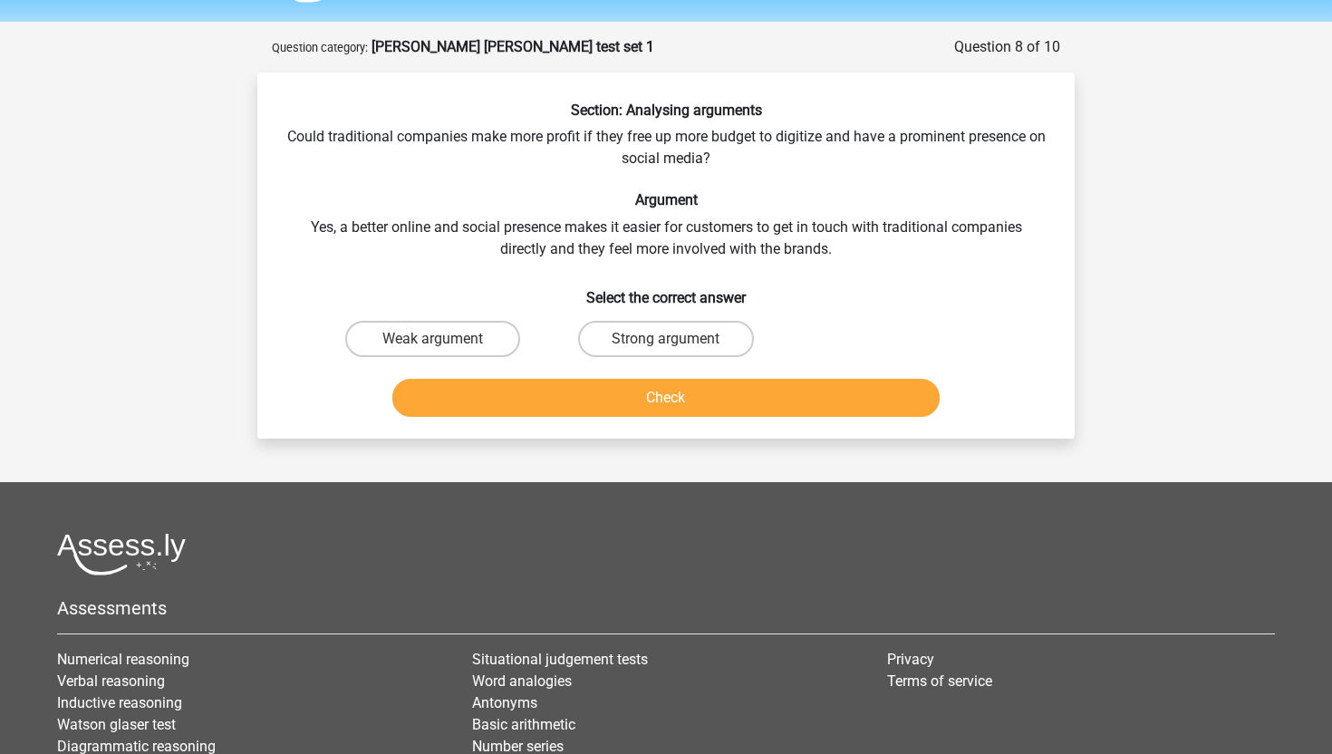
click at [433, 342] on input "Weak argument" at bounding box center [439, 345] width 12 height 12
radio input "true"
click at [558, 405] on button "Check" at bounding box center [666, 398] width 548 height 38
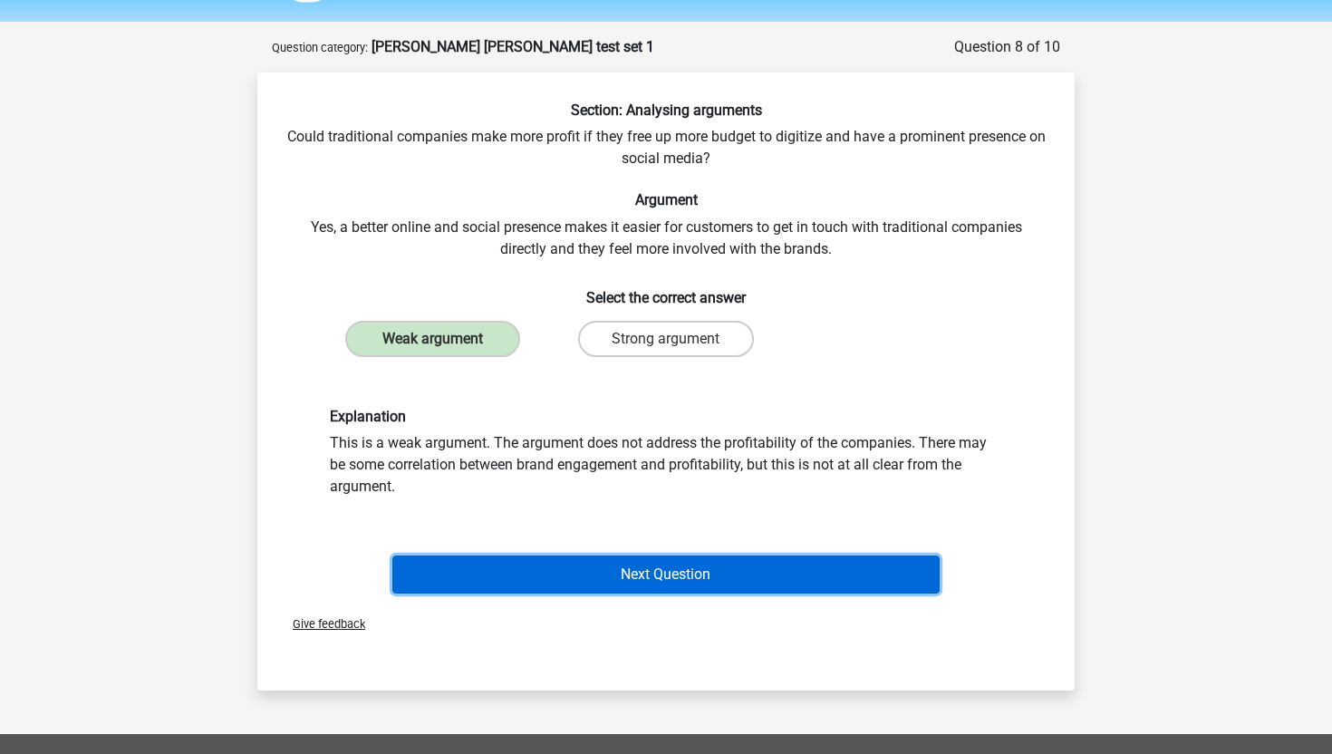
click at [599, 584] on button "Next Question" at bounding box center [666, 574] width 548 height 38
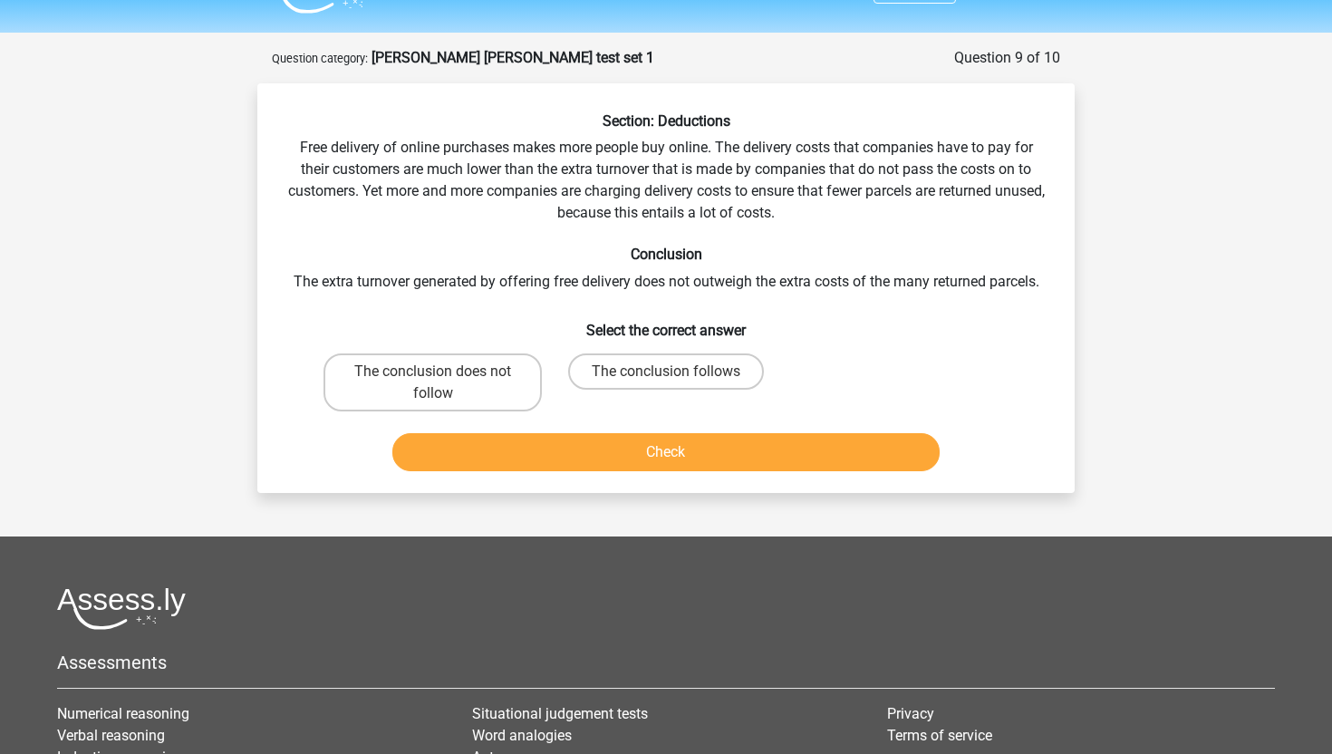
scroll to position [24, 0]
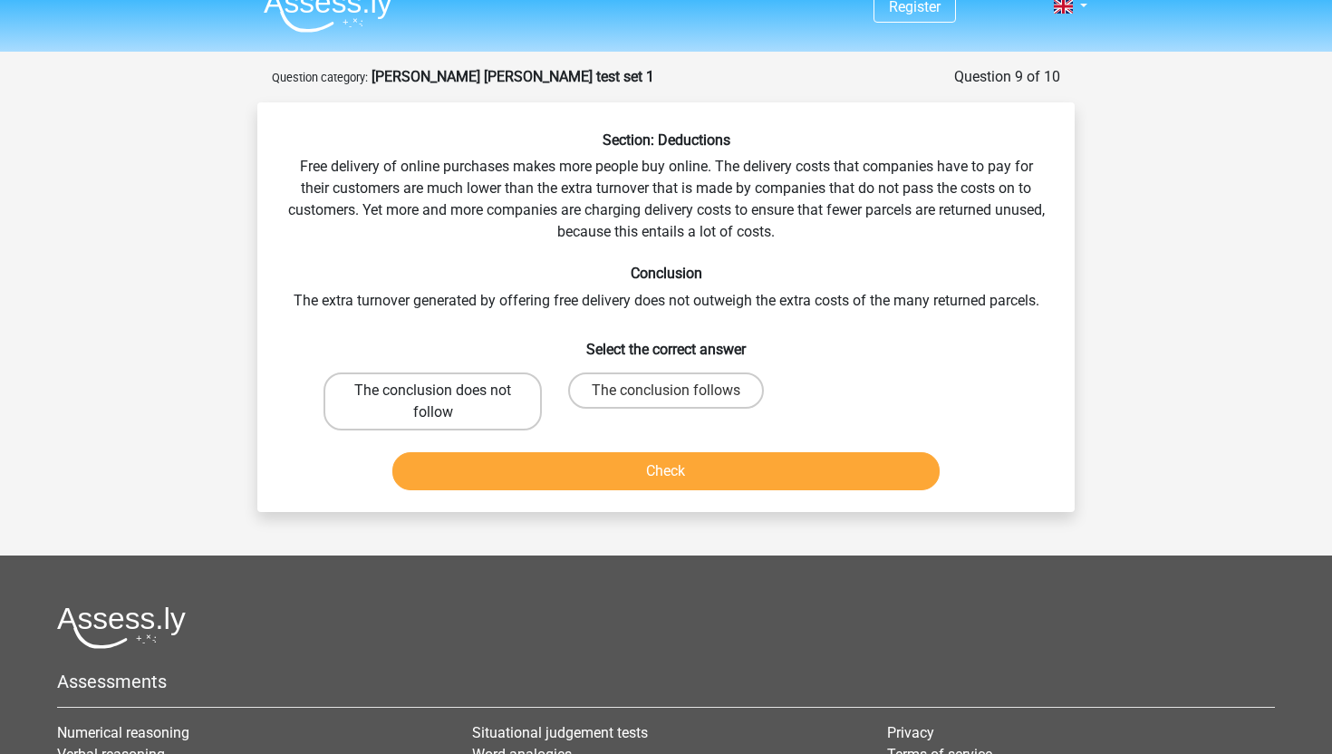
click at [495, 403] on label "The conclusion does not follow" at bounding box center [432, 401] width 218 height 58
click at [445, 402] on input "The conclusion does not follow" at bounding box center [439, 397] width 12 height 12
radio input "true"
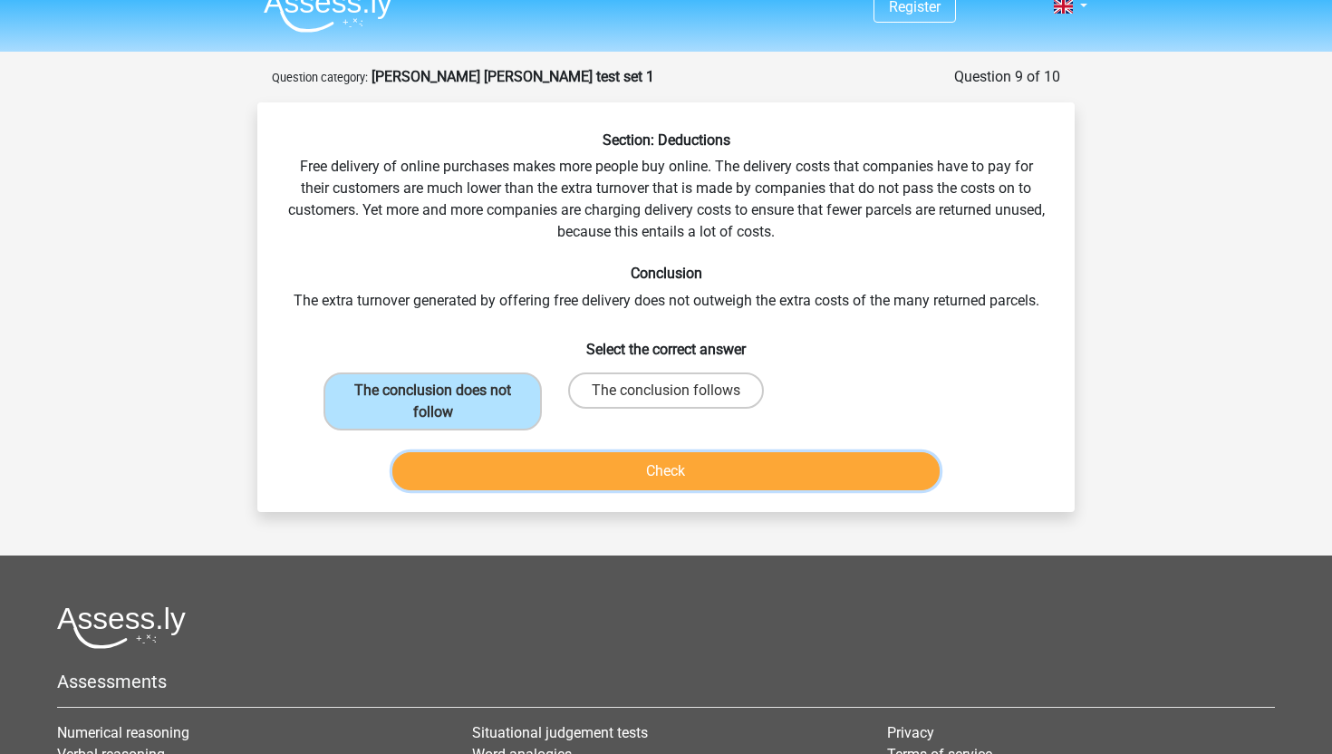
click at [586, 477] on button "Check" at bounding box center [666, 471] width 548 height 38
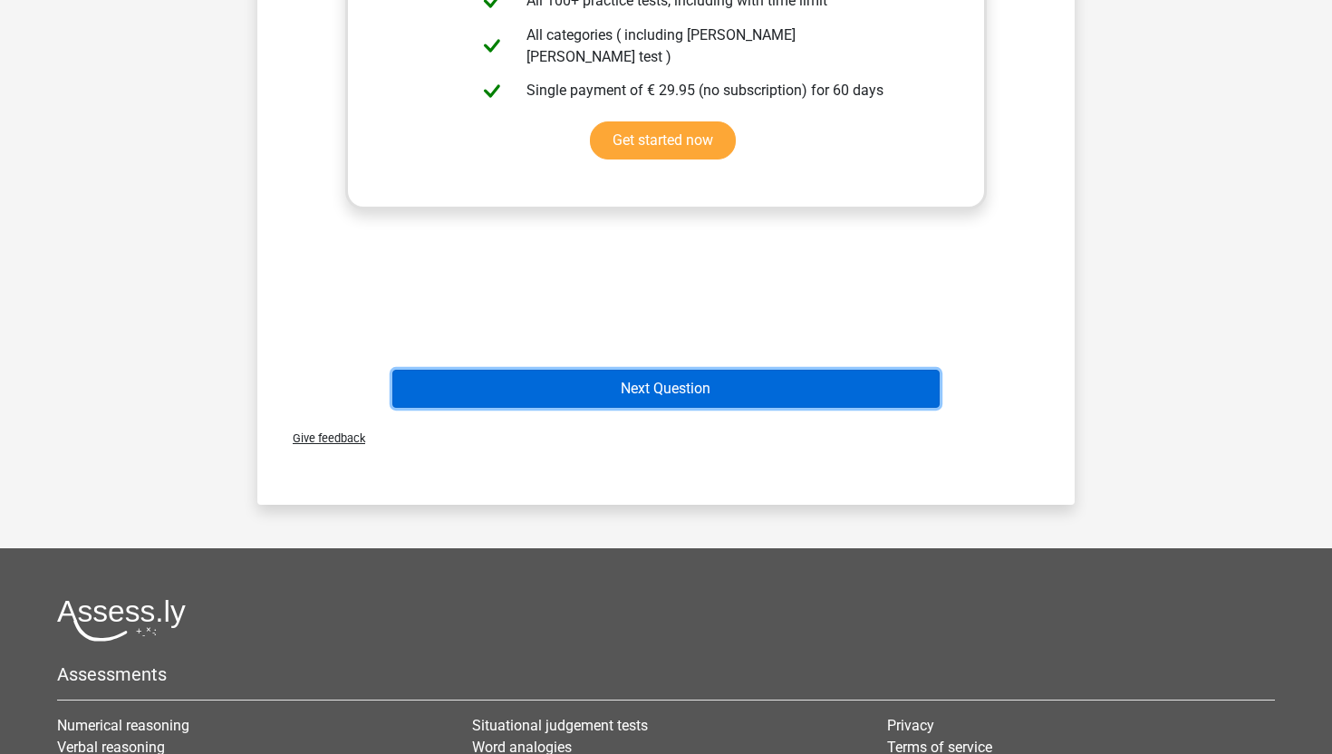
click at [678, 399] on button "Next Question" at bounding box center [666, 389] width 548 height 38
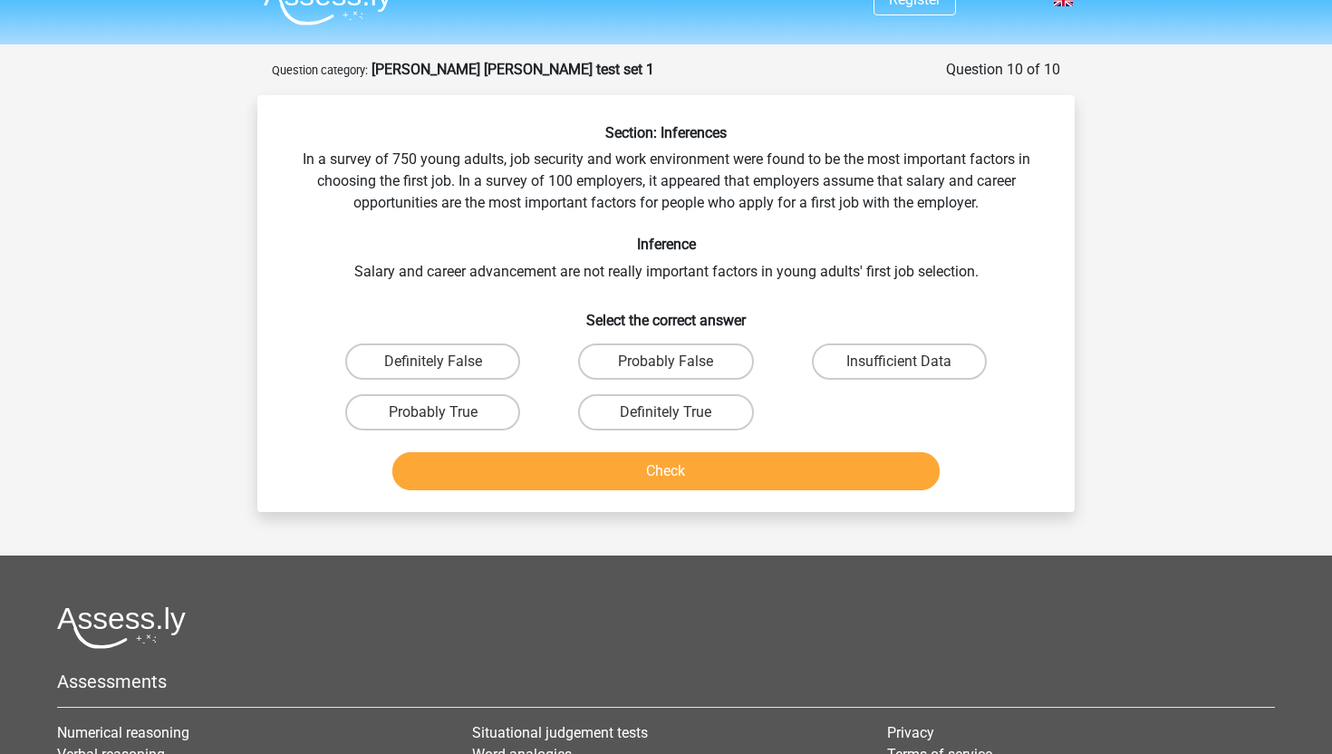
scroll to position [27, 0]
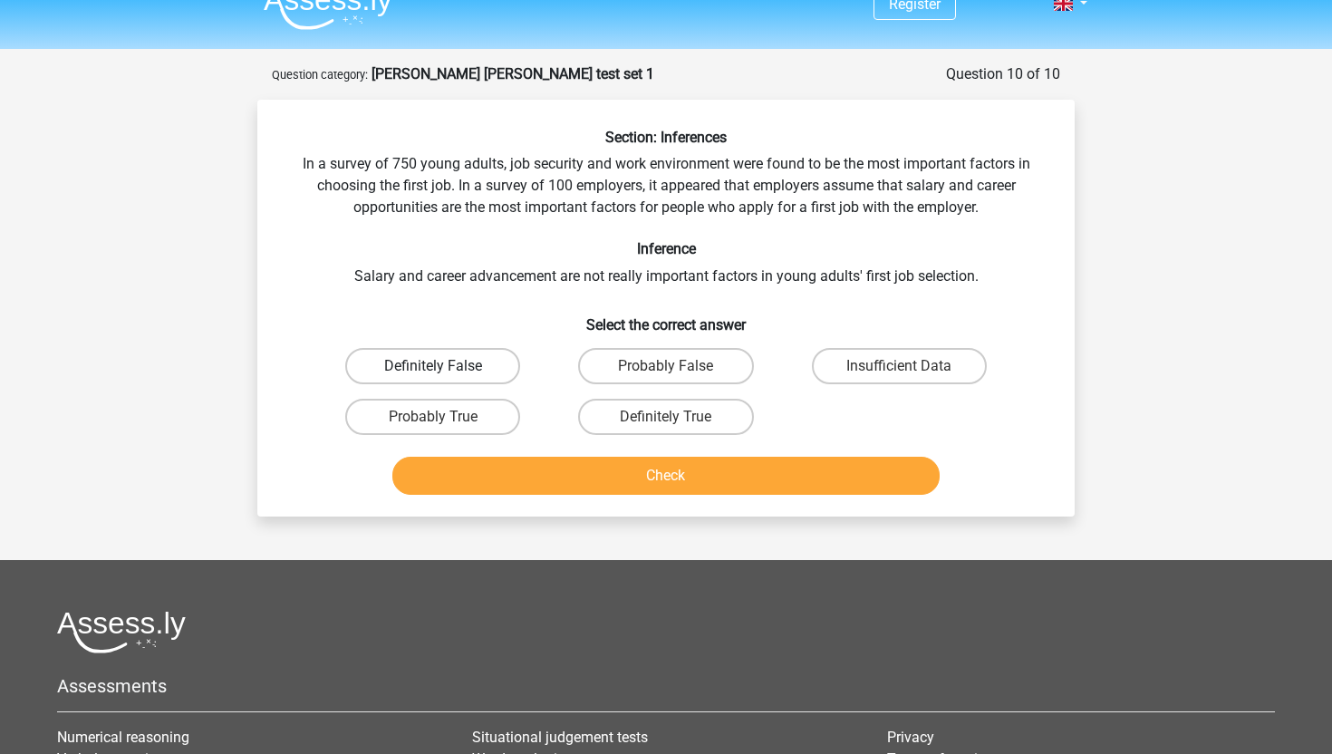
click at [450, 361] on label "Definitely False" at bounding box center [432, 366] width 175 height 36
click at [445, 366] on input "Definitely False" at bounding box center [439, 372] width 12 height 12
radio input "true"
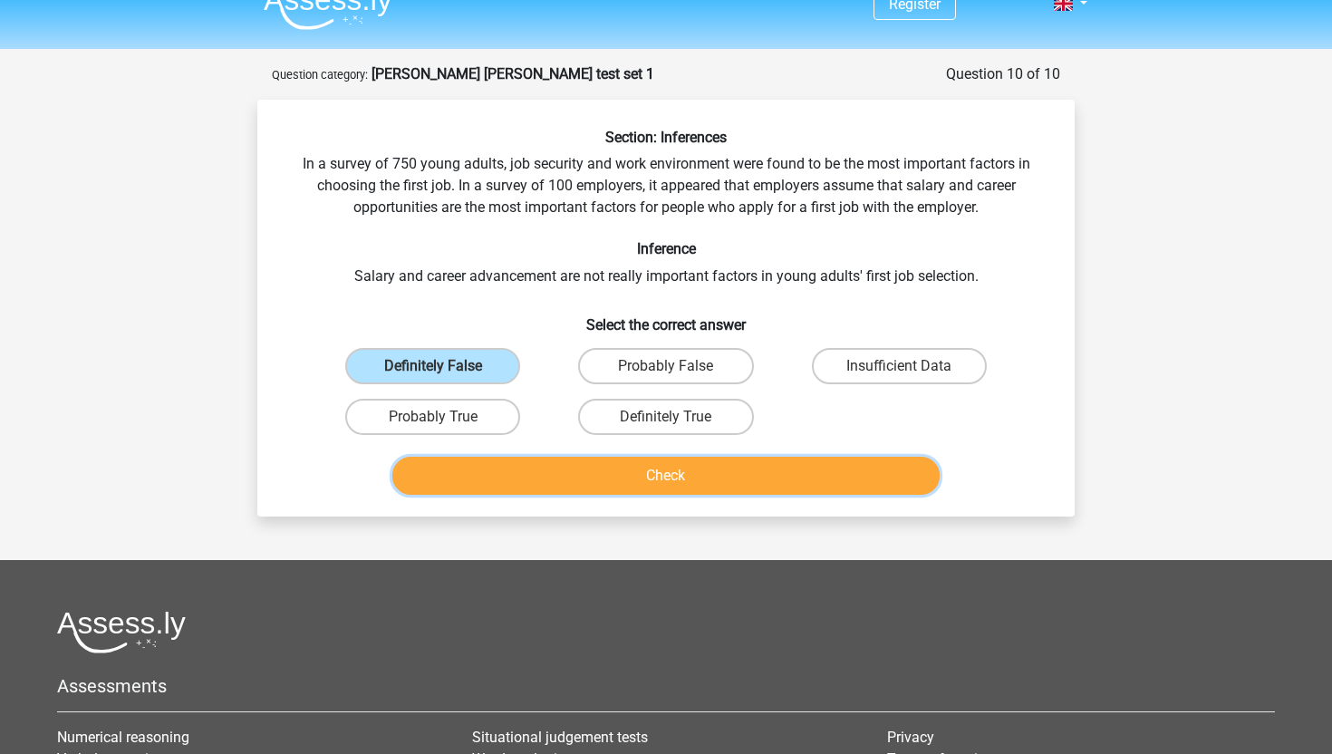
click at [576, 485] on button "Check" at bounding box center [666, 476] width 548 height 38
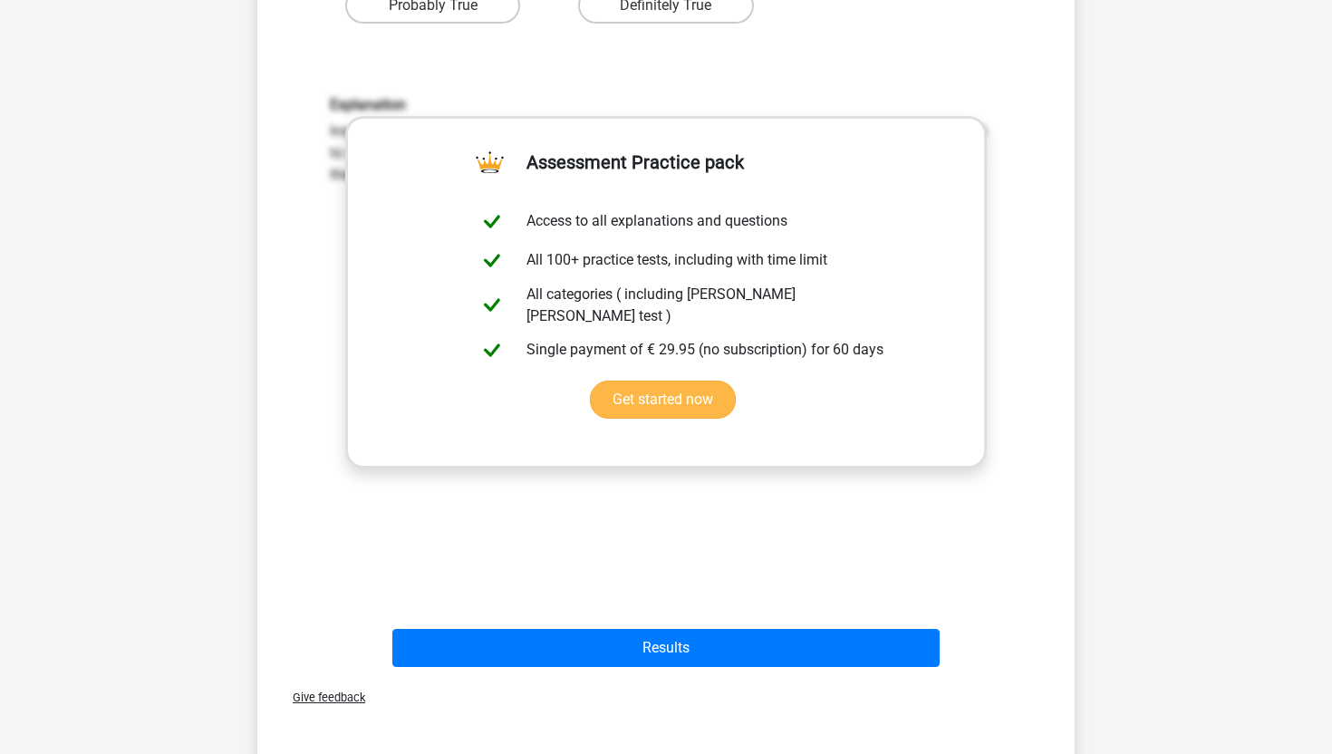
scroll to position [497, 0]
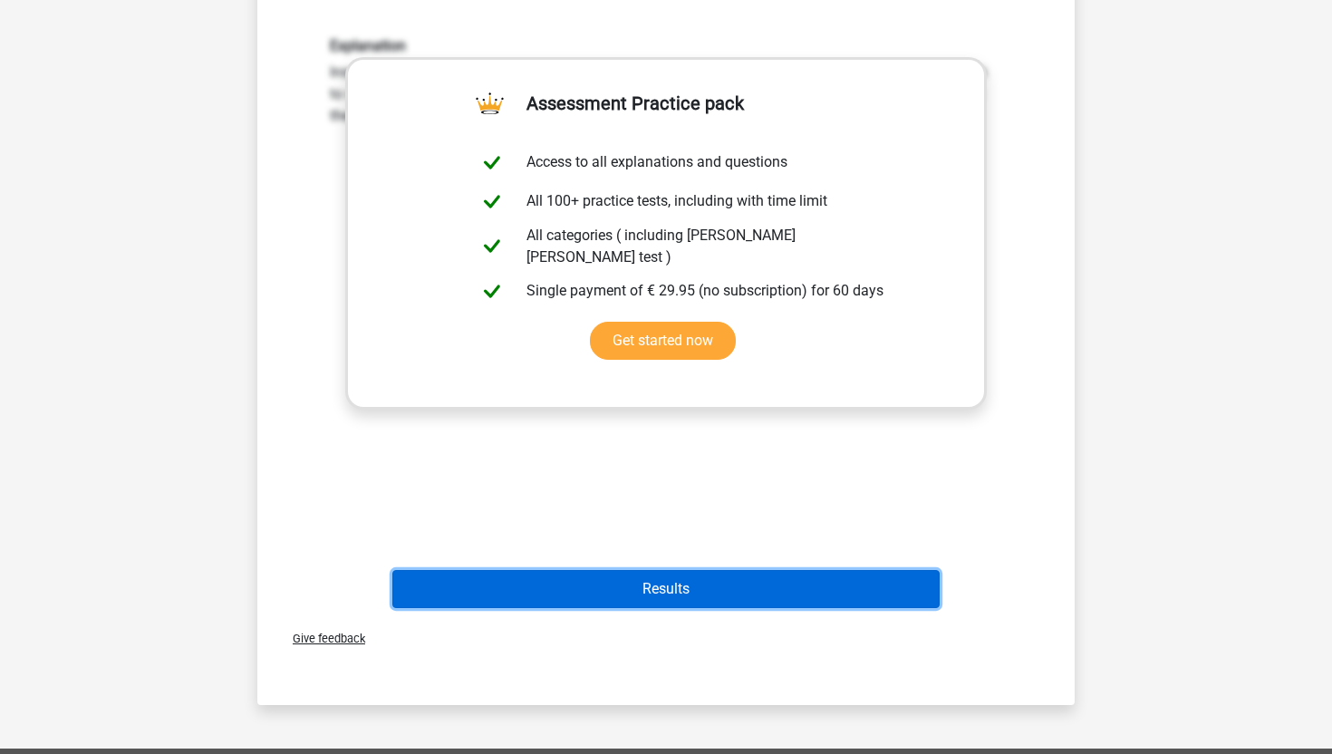
click at [645, 599] on button "Results" at bounding box center [666, 589] width 548 height 38
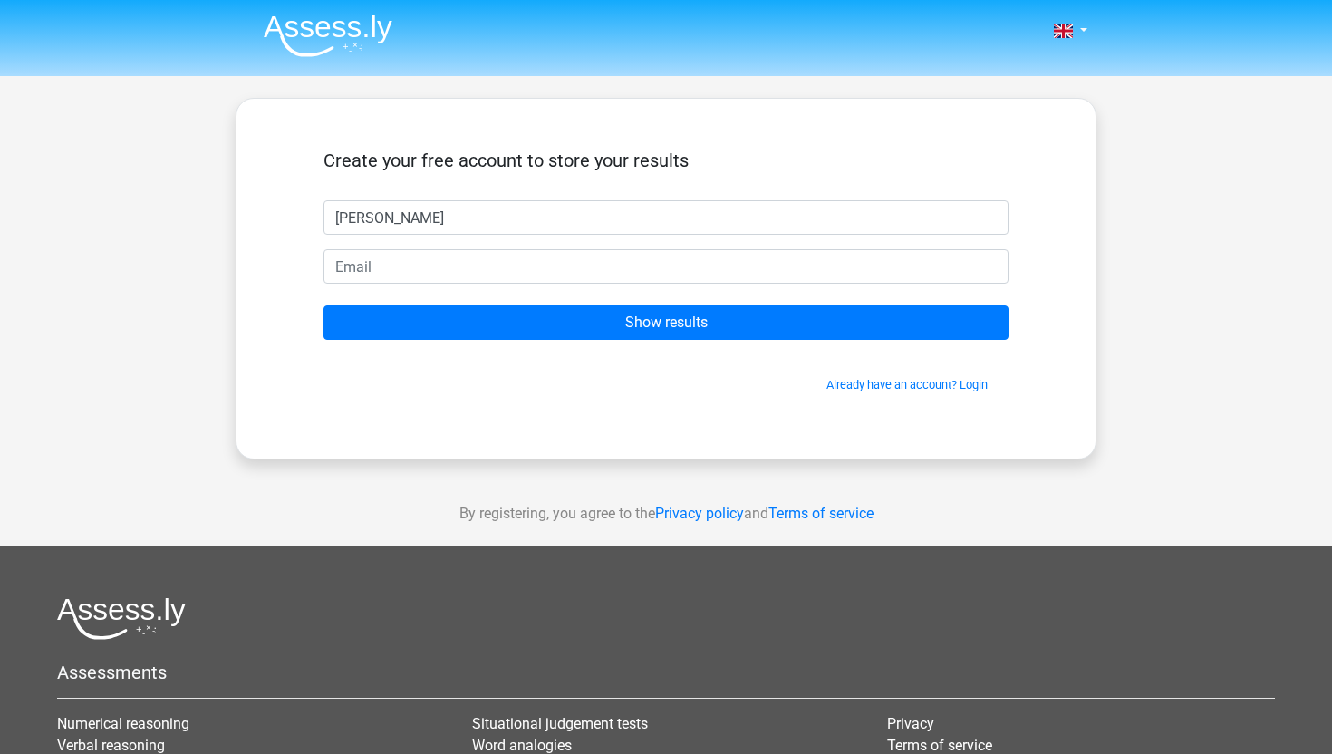
type input "olivia mayson"
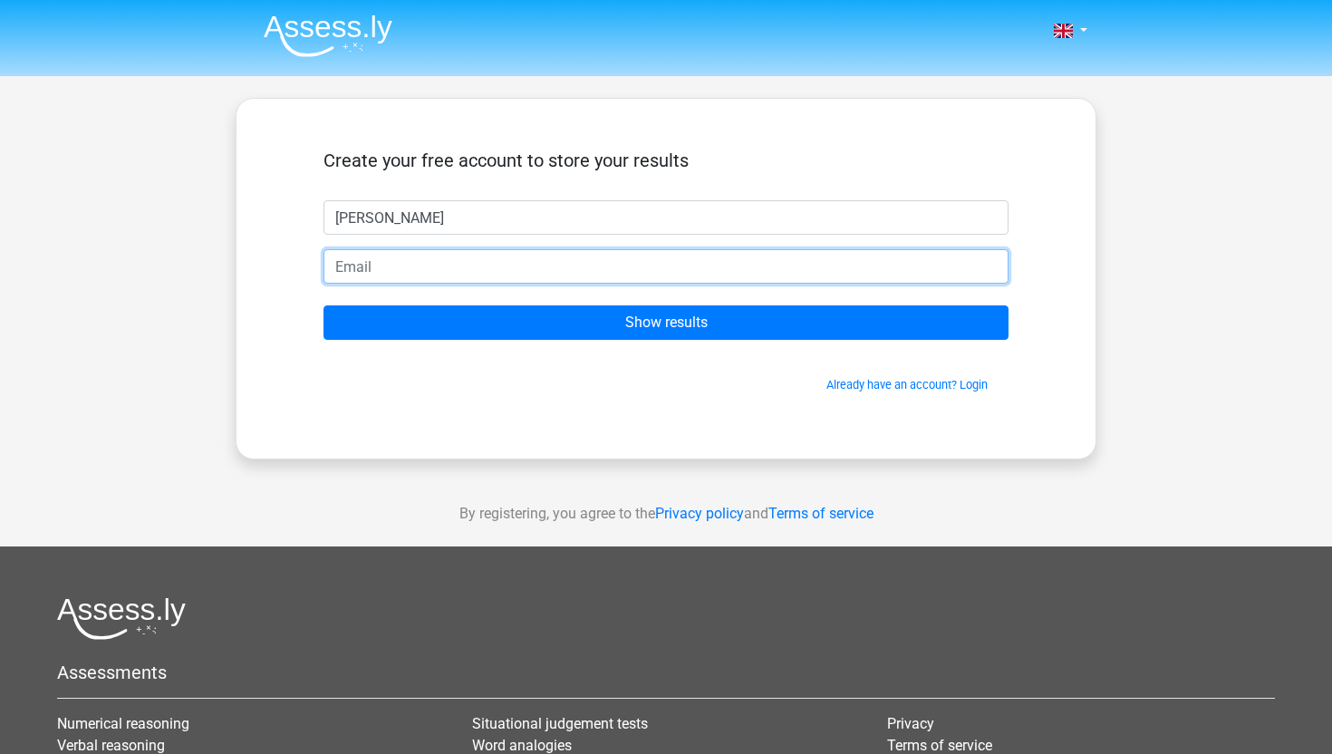
click at [411, 272] on input "email" at bounding box center [665, 266] width 685 height 34
type input "oliviamayson1@gmail.com"
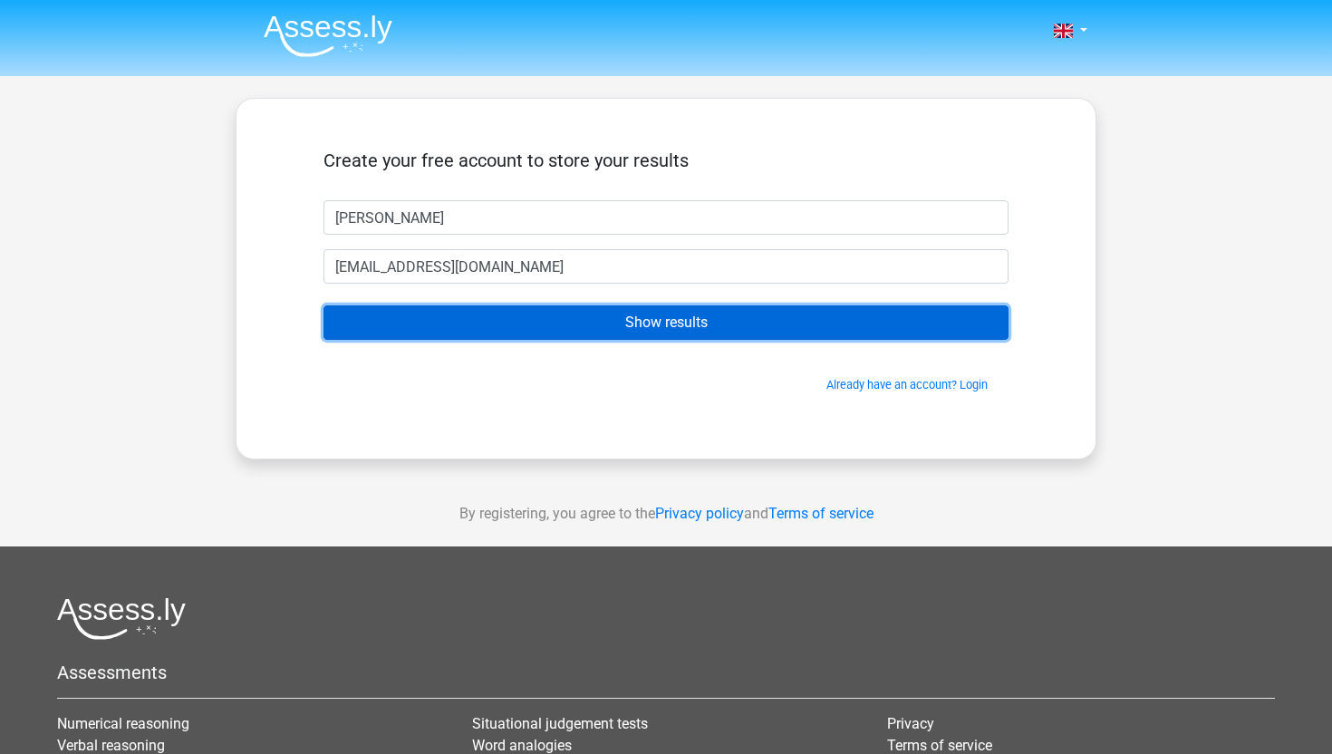
click at [521, 319] on input "Show results" at bounding box center [665, 322] width 685 height 34
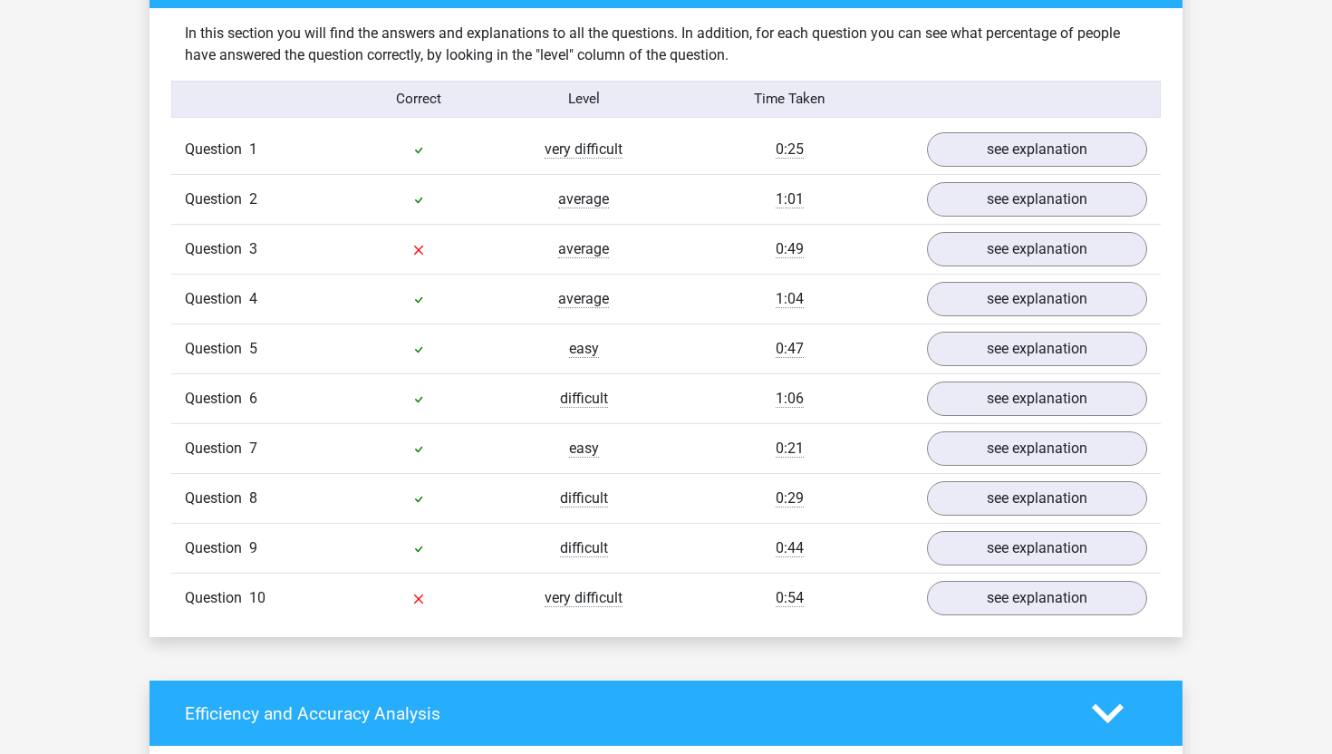
scroll to position [1413, 0]
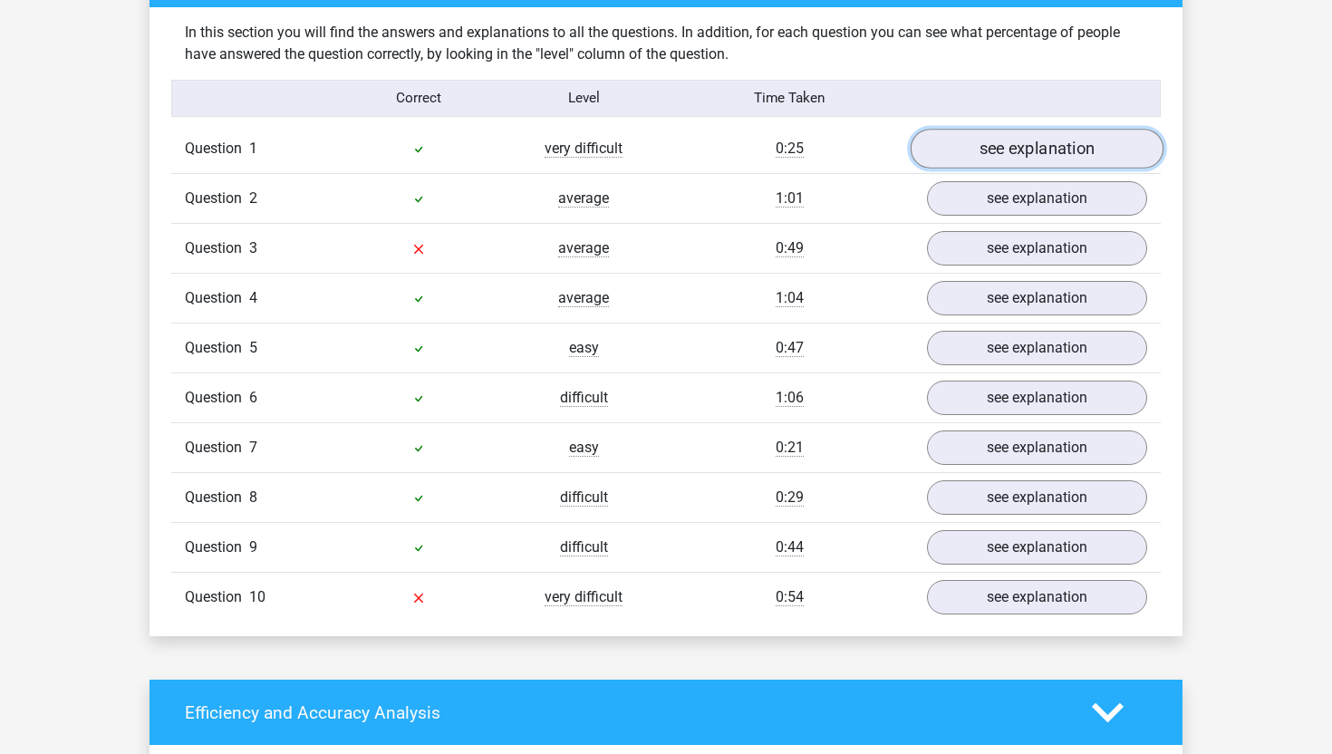
click at [1057, 139] on link "see explanation" at bounding box center [1037, 149] width 253 height 40
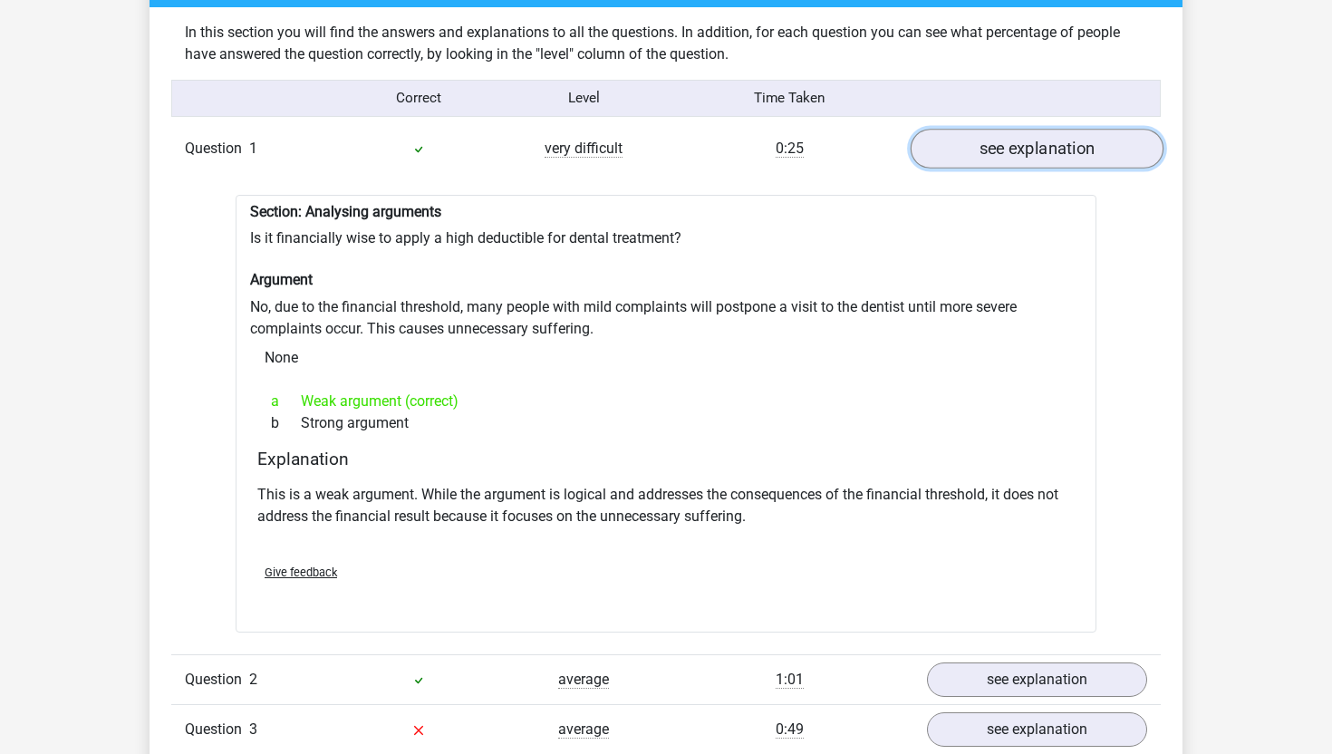
click at [1057, 139] on link "see explanation" at bounding box center [1037, 149] width 253 height 40
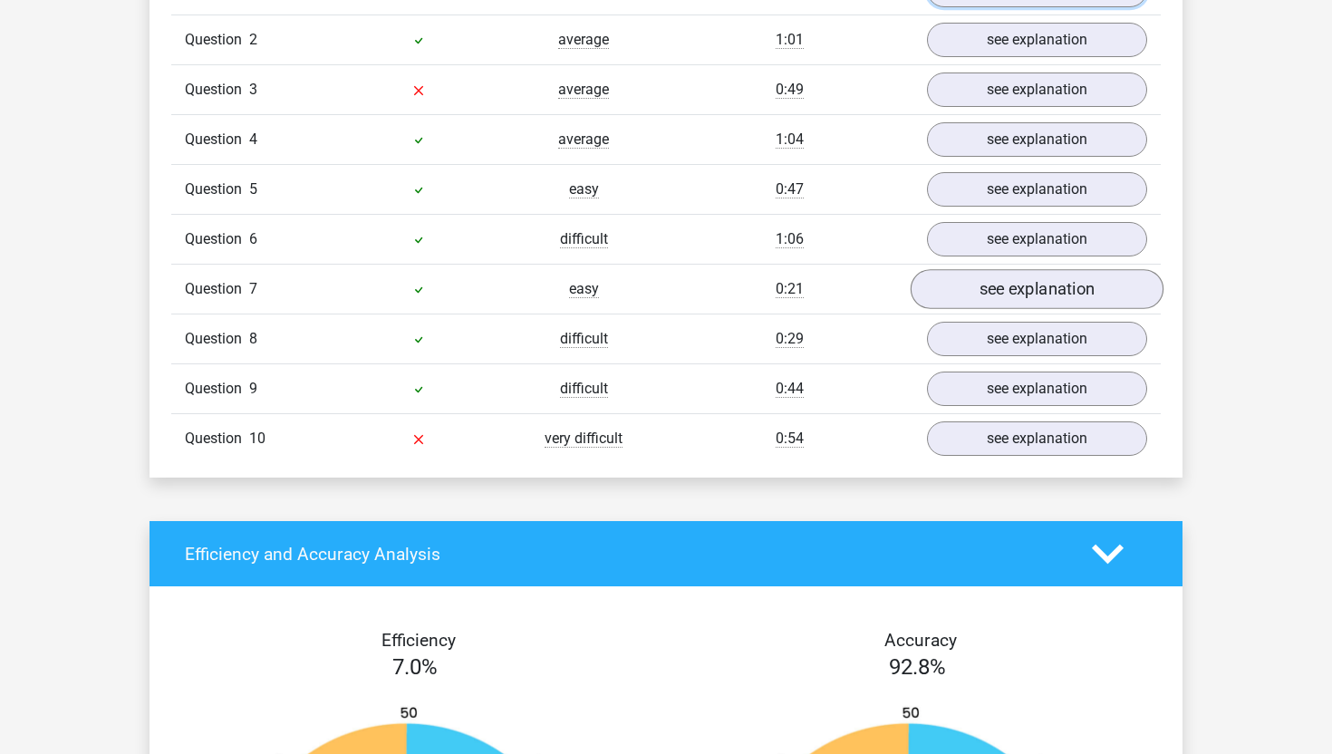
scroll to position [1578, 0]
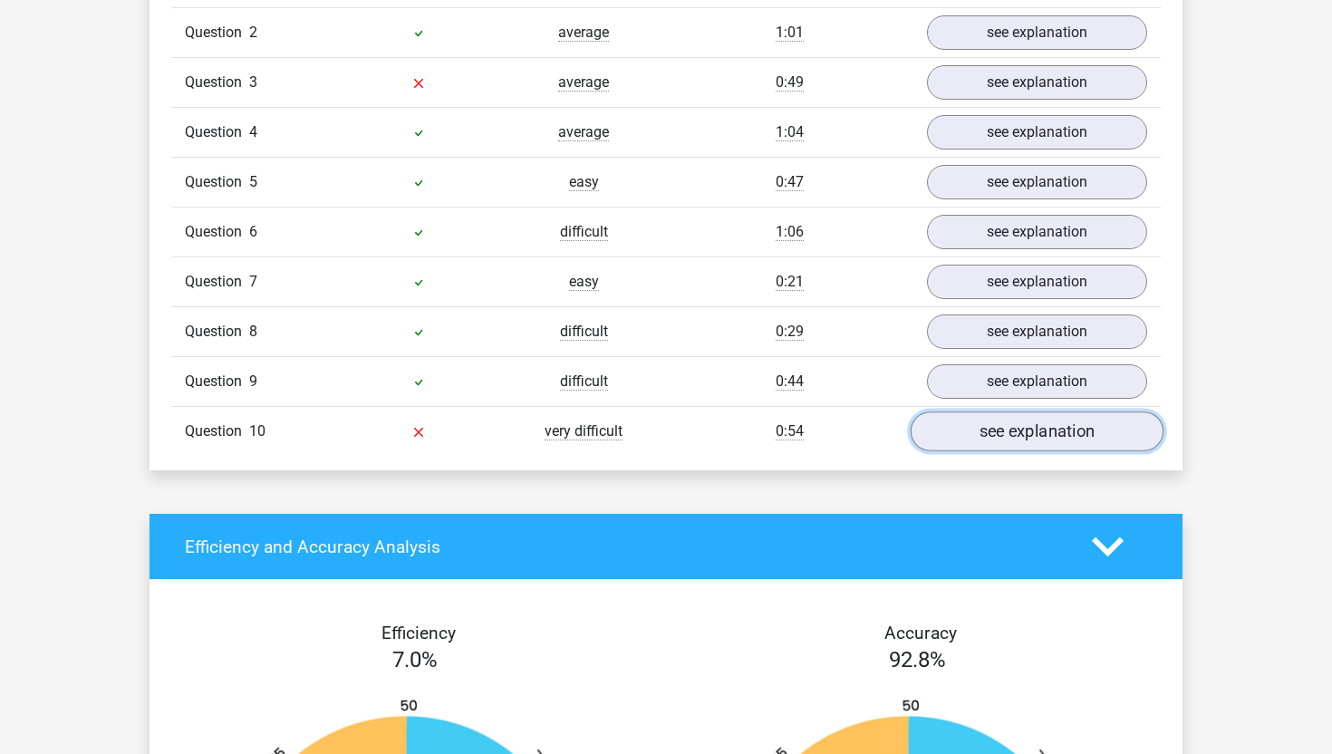
click at [1009, 429] on link "see explanation" at bounding box center [1037, 431] width 253 height 40
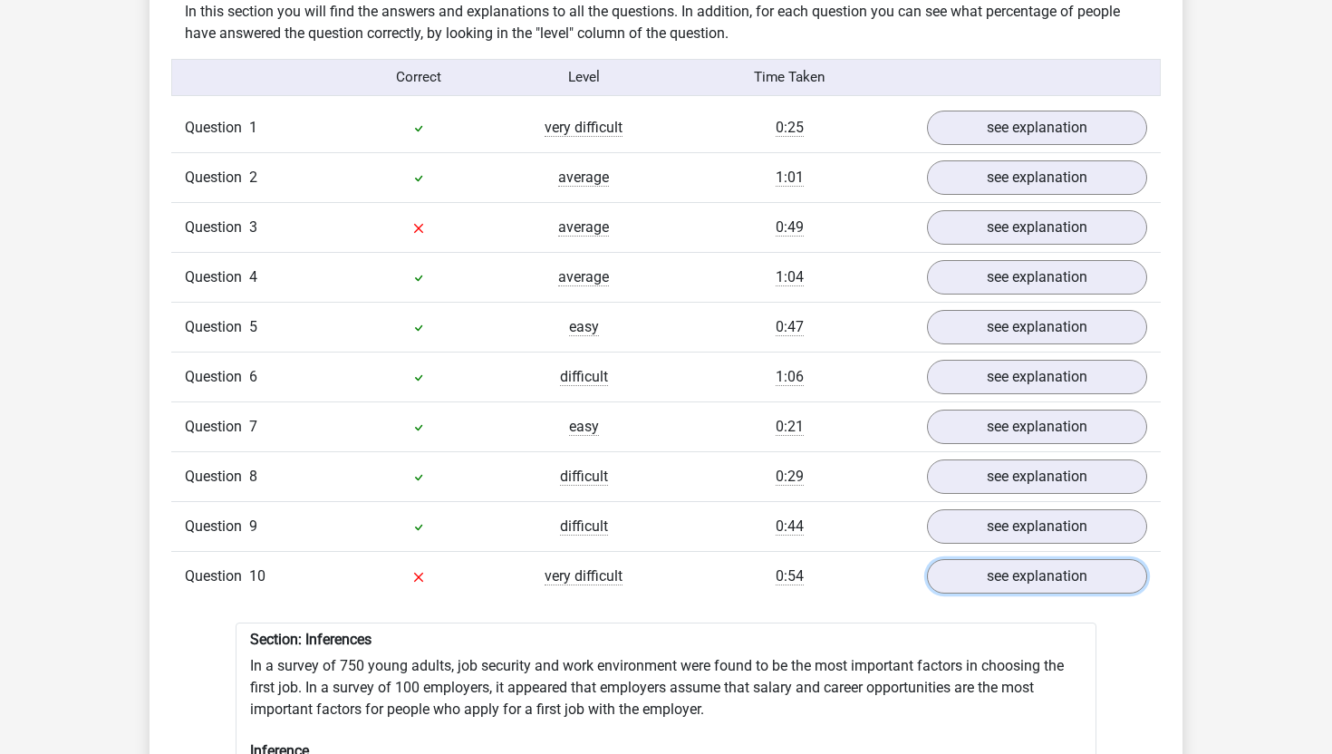
scroll to position [1433, 0]
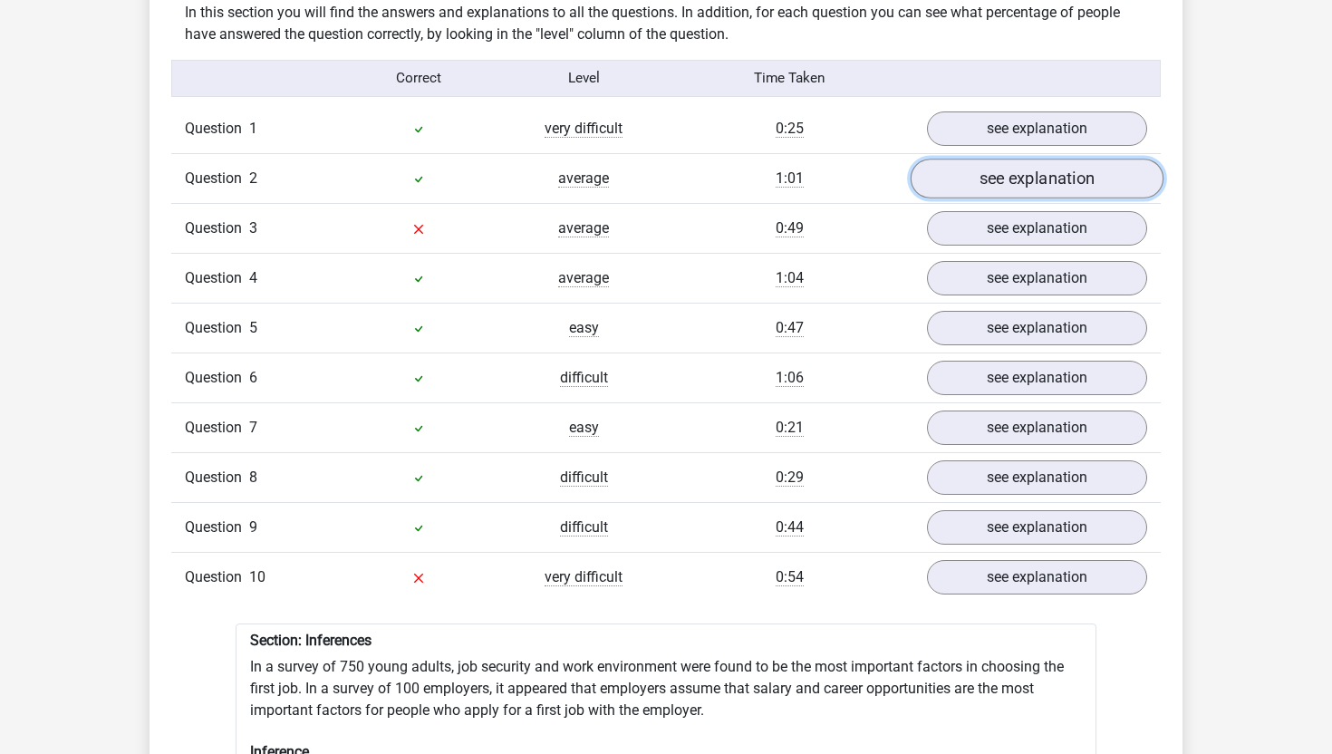
click at [1044, 160] on link "see explanation" at bounding box center [1037, 179] width 253 height 40
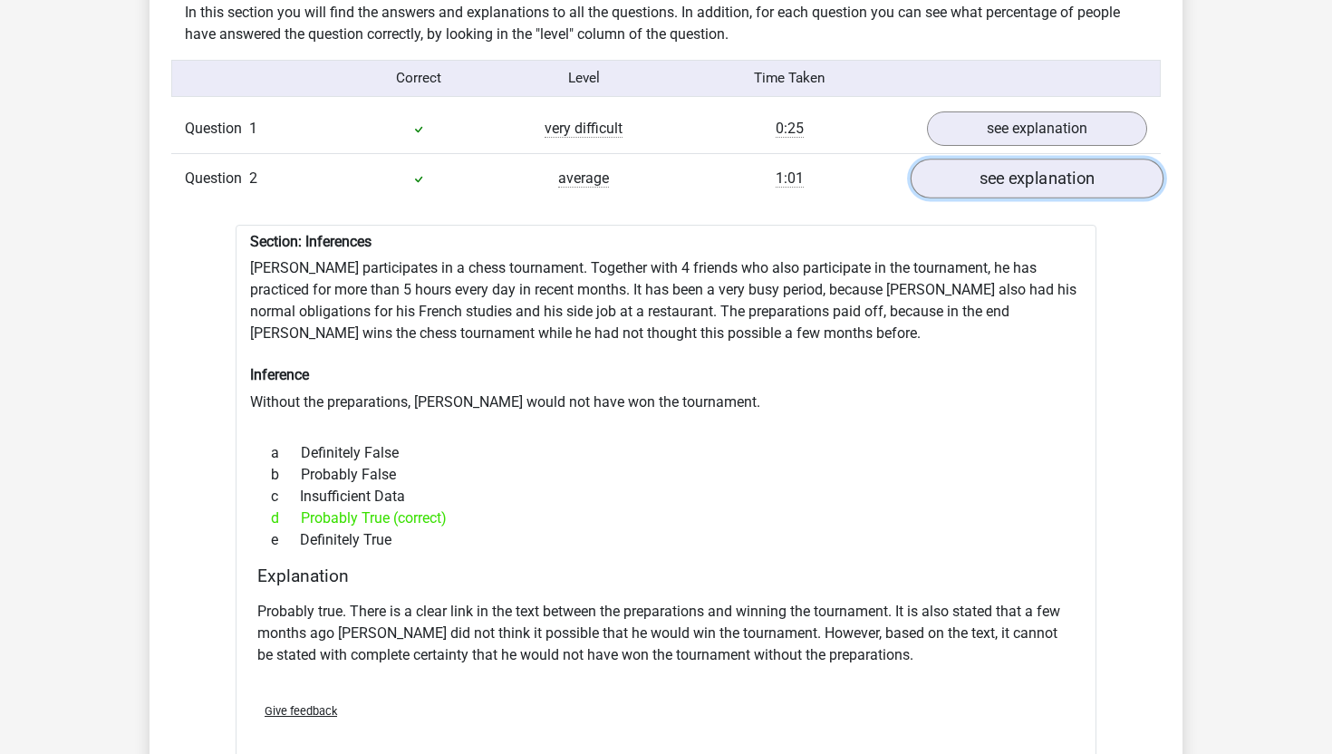
click at [951, 159] on link "see explanation" at bounding box center [1037, 179] width 253 height 40
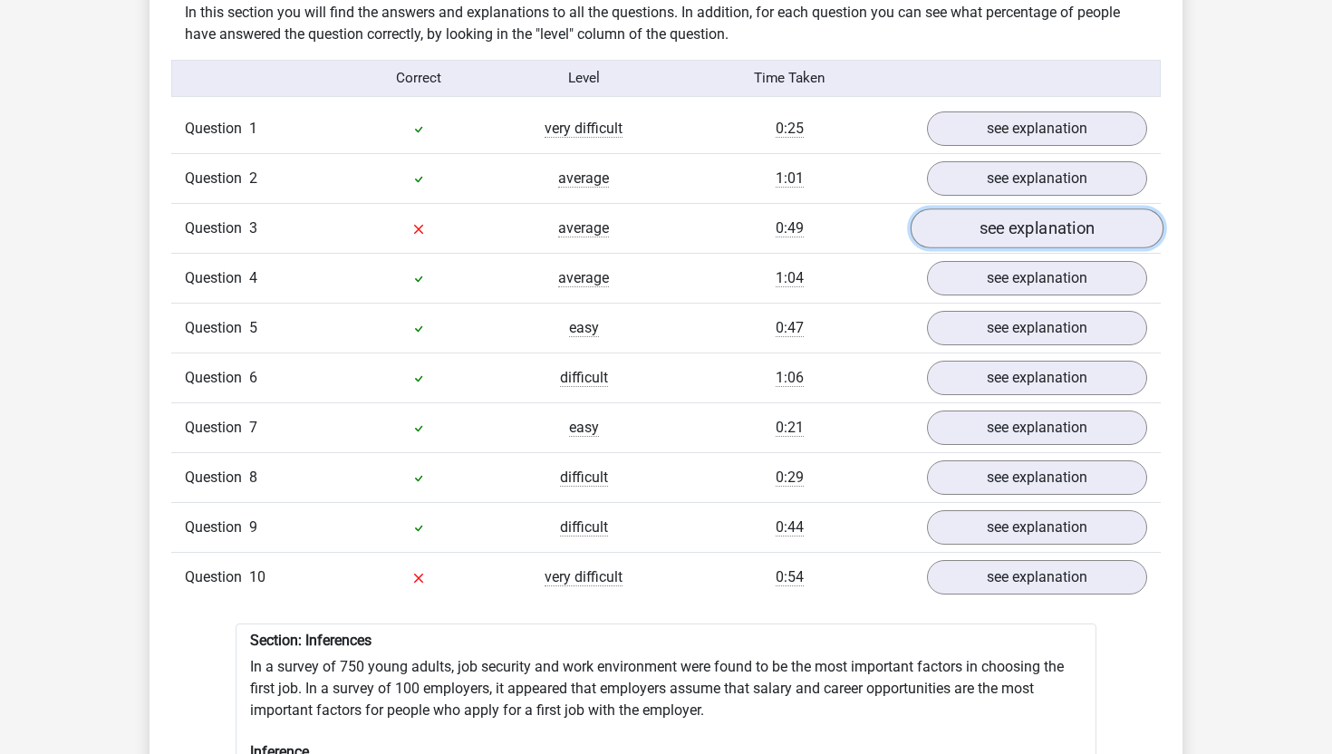
click at [996, 225] on link "see explanation" at bounding box center [1037, 228] width 253 height 40
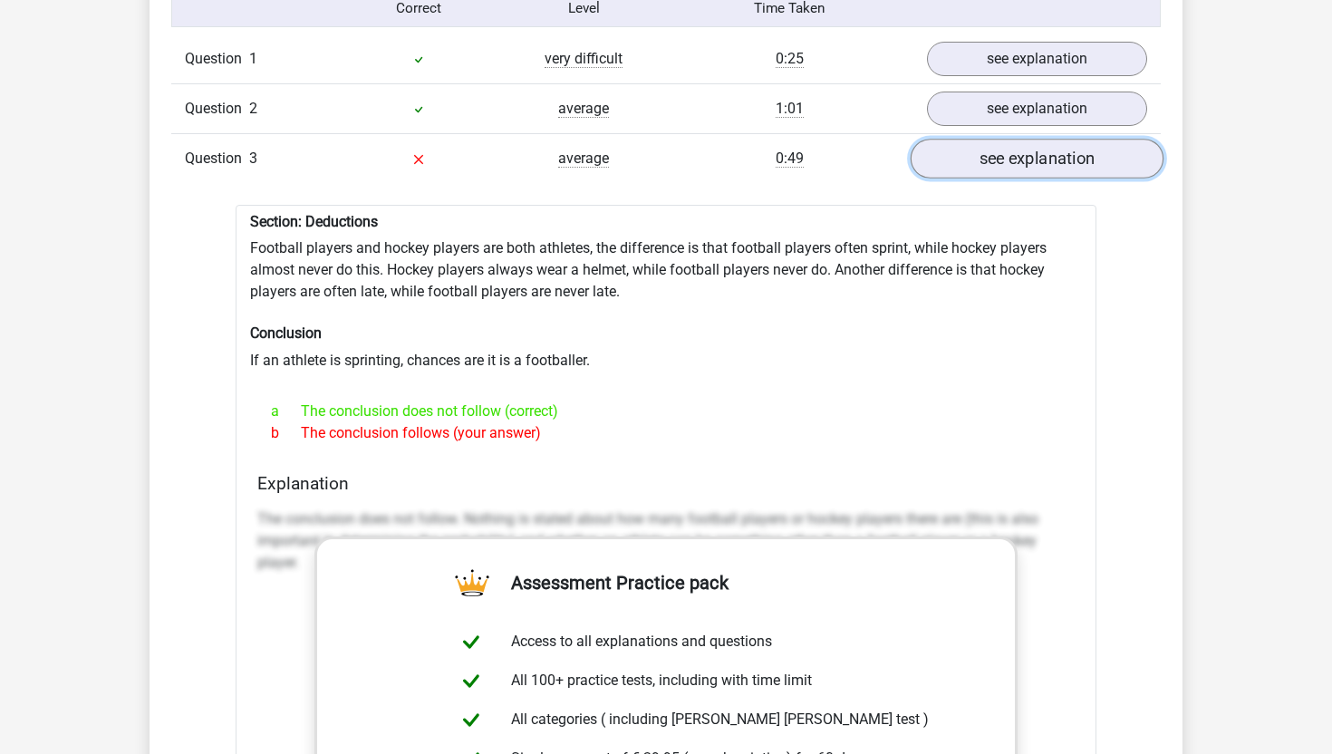
scroll to position [1518, 0]
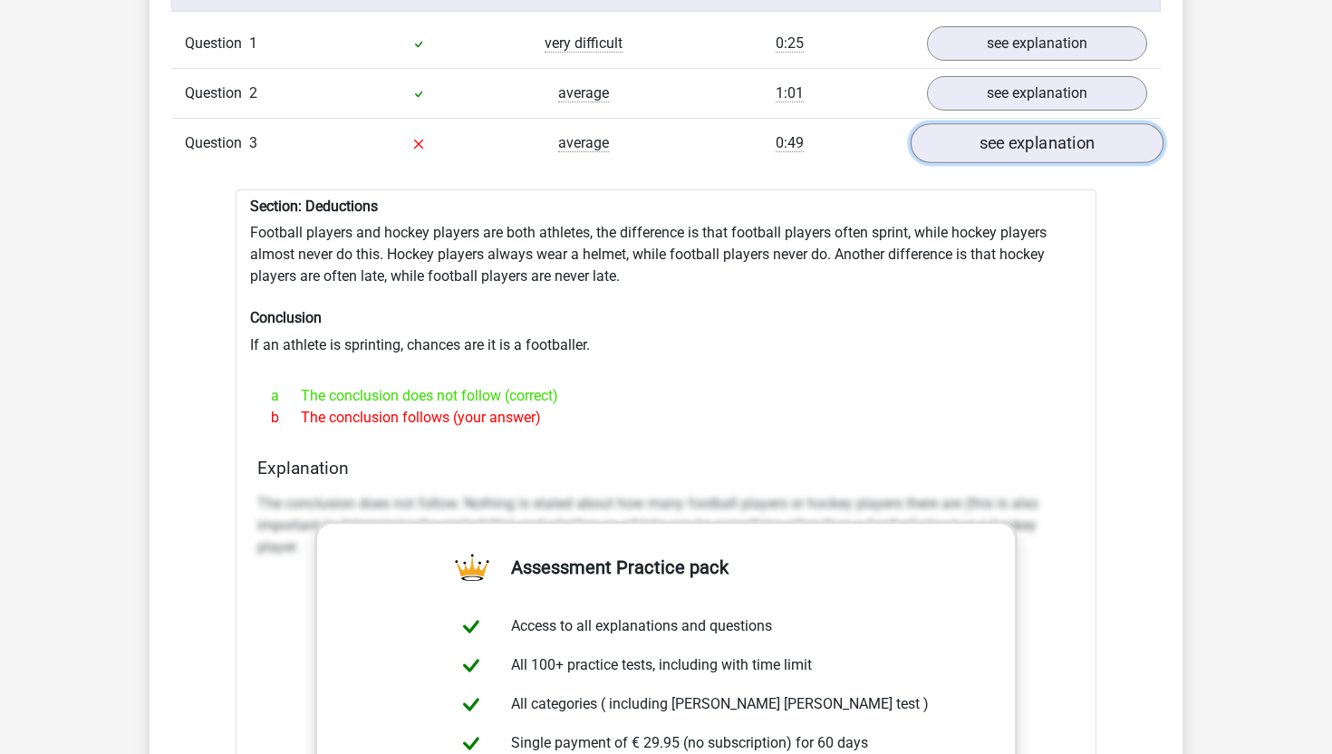
click at [1023, 137] on link "see explanation" at bounding box center [1037, 143] width 253 height 40
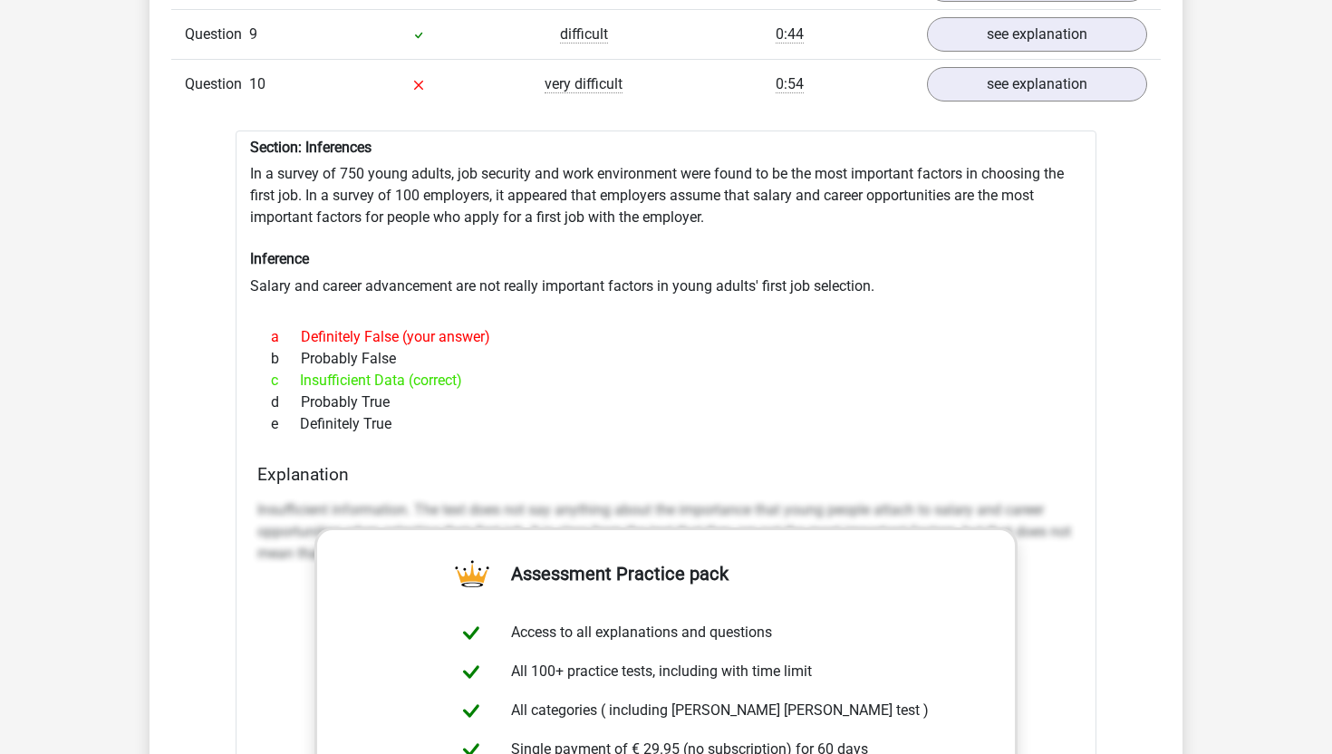
scroll to position [1923, 0]
